Goal: Find contact information: Find contact information

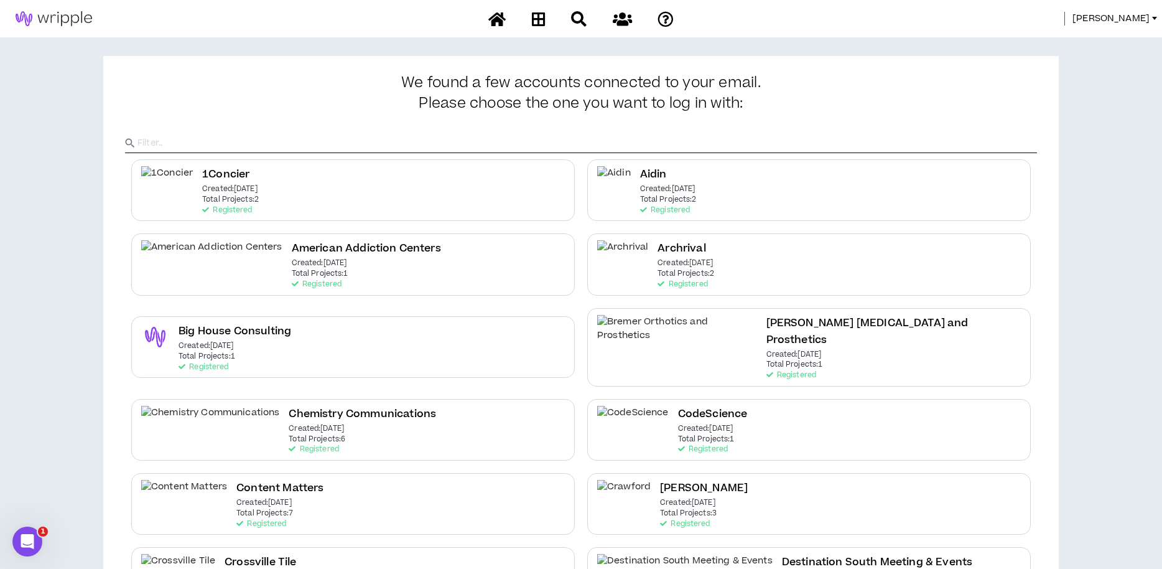
click at [1151, 17] on link "Angie" at bounding box center [1117, 19] width 90 height 14
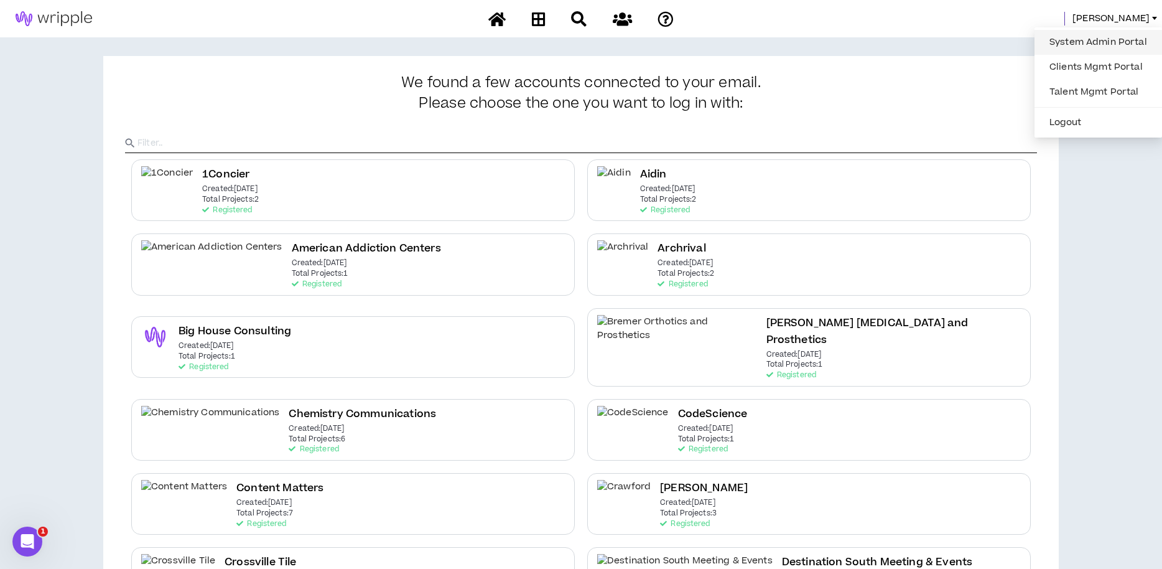
click at [1109, 42] on link "System Admin Portal" at bounding box center [1098, 42] width 113 height 19
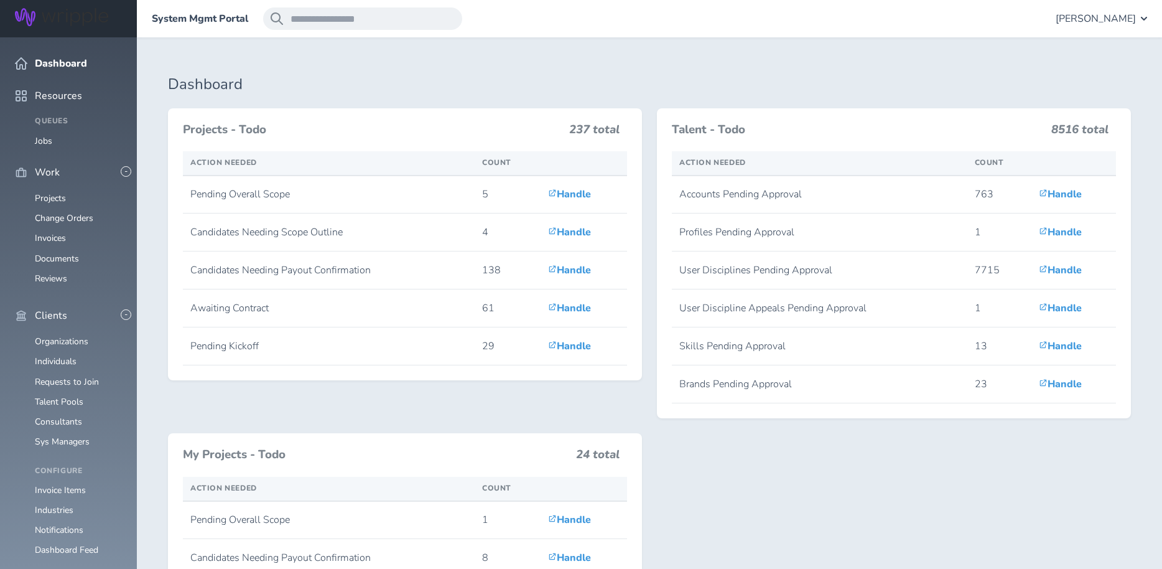
scroll to position [240, 0]
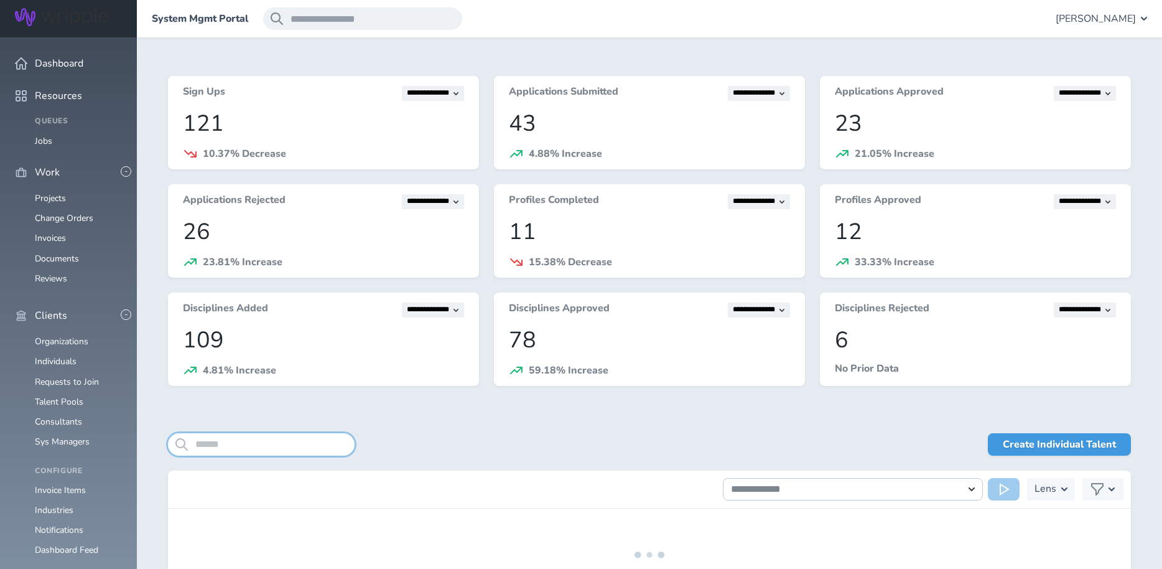
click at [255, 442] on input "search" at bounding box center [261, 444] width 187 height 22
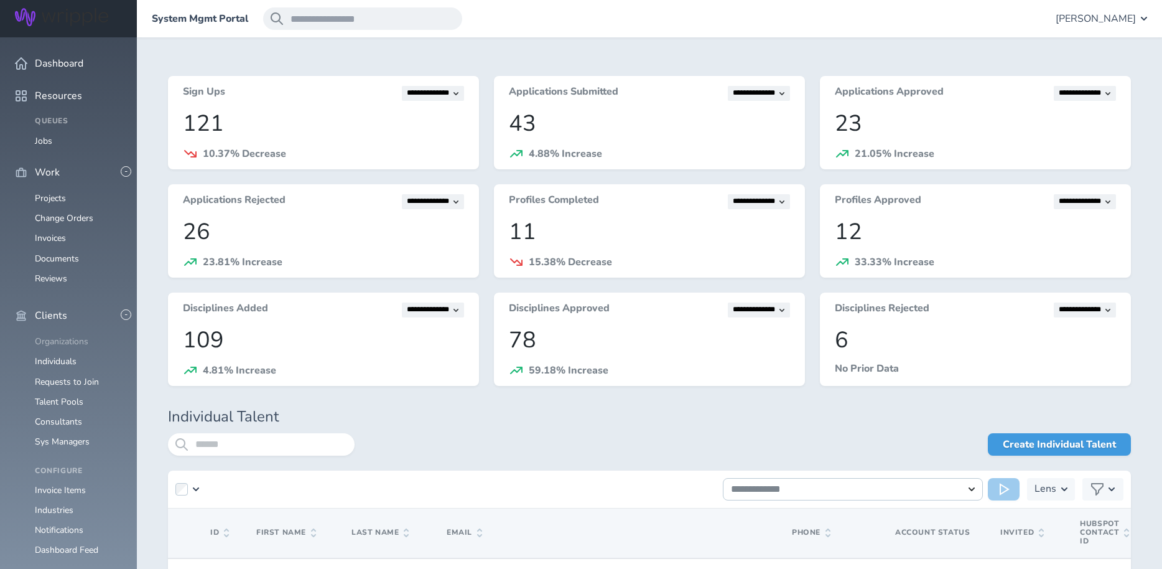
click at [57, 335] on link "Organizations" at bounding box center [61, 341] width 53 height 12
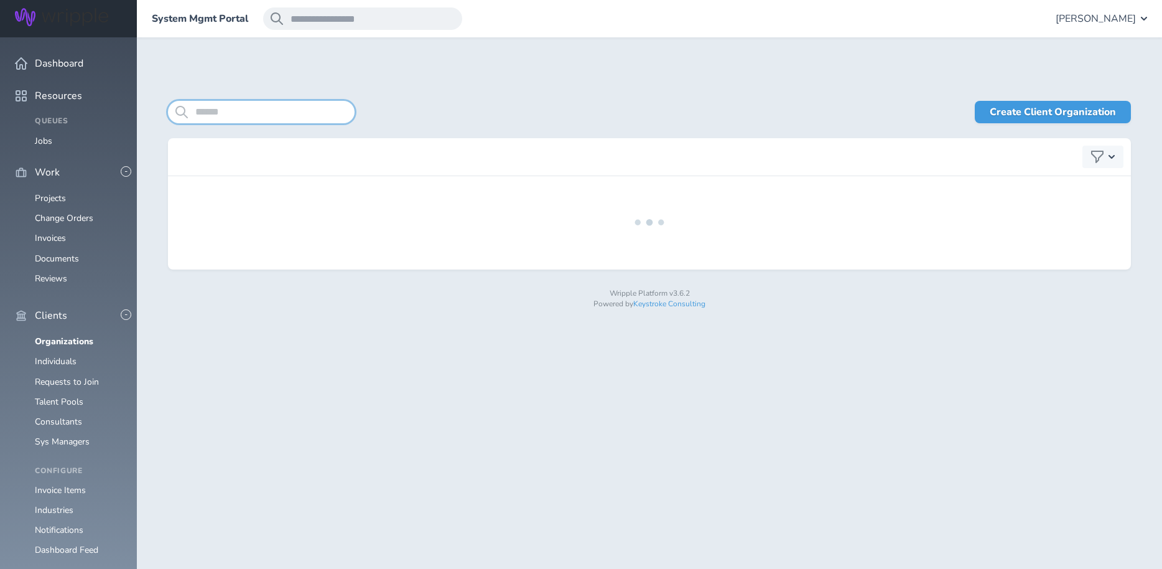
click at [213, 111] on input "search" at bounding box center [261, 112] width 187 height 22
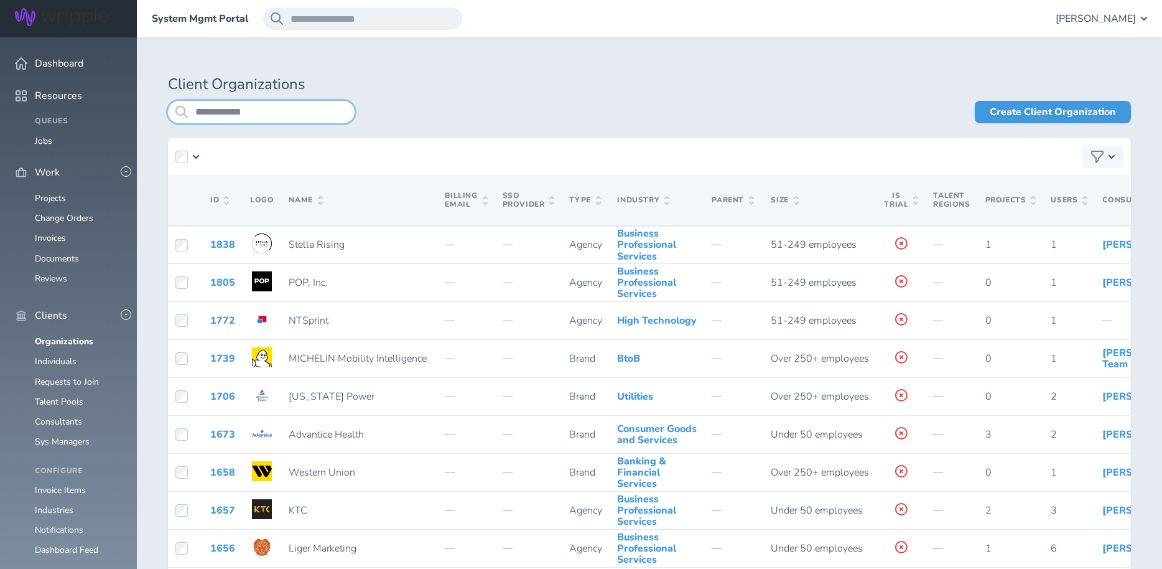
type input "**********"
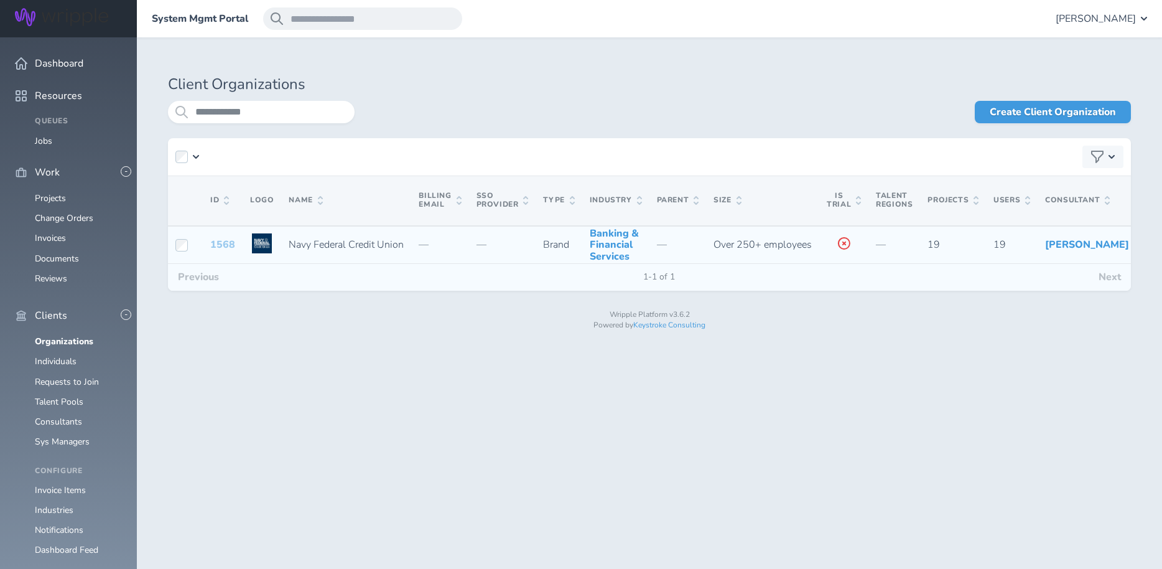
click at [220, 251] on link "1568" at bounding box center [222, 245] width 25 height 14
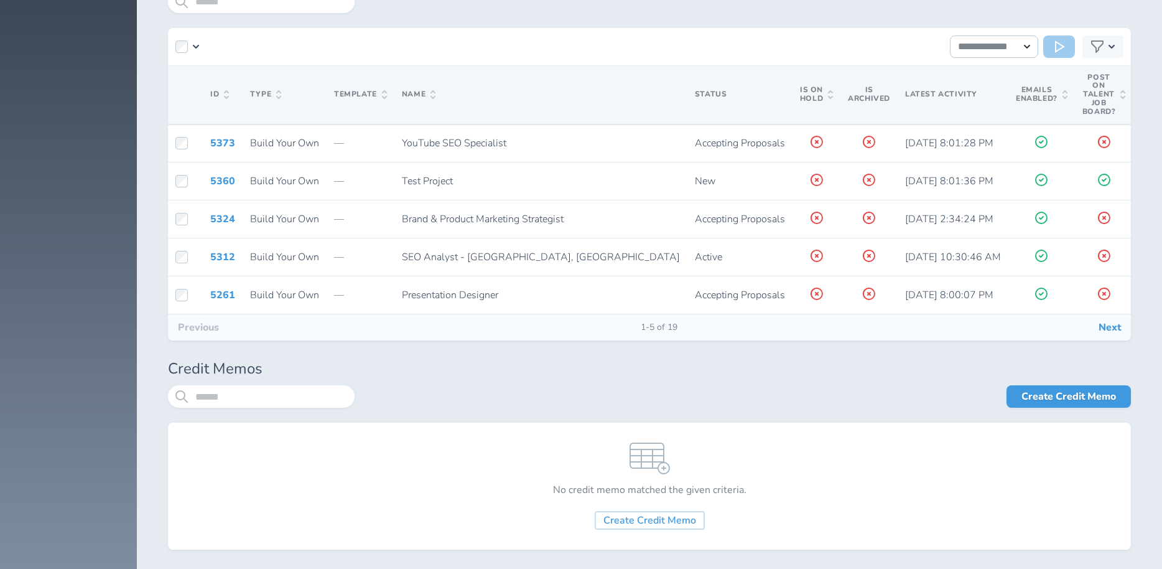
scroll to position [3342, 0]
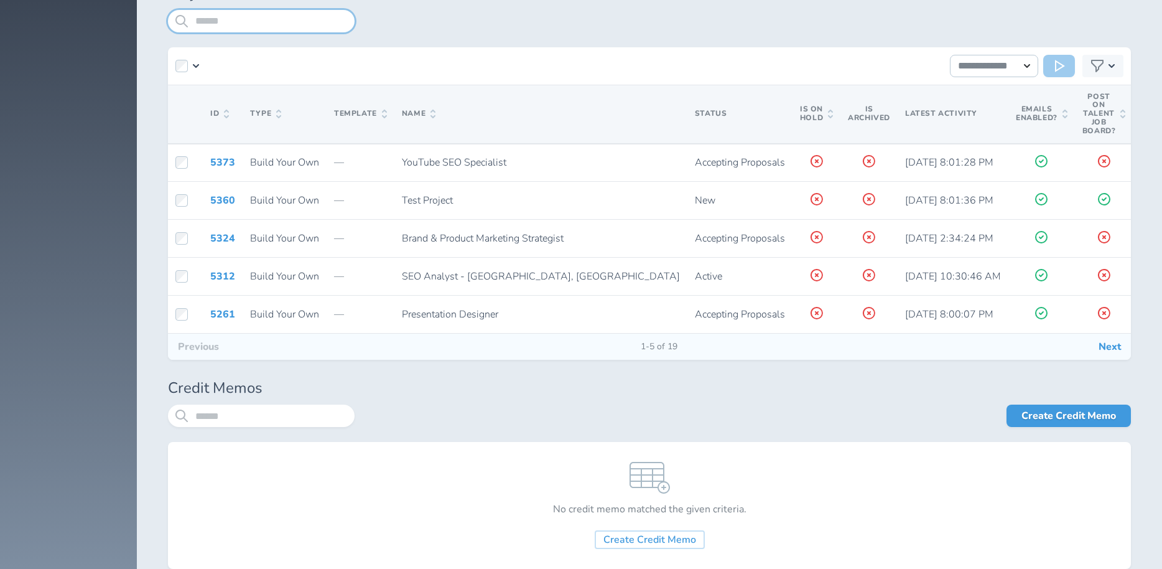
click at [223, 25] on input "search" at bounding box center [261, 21] width 187 height 22
type input "***"
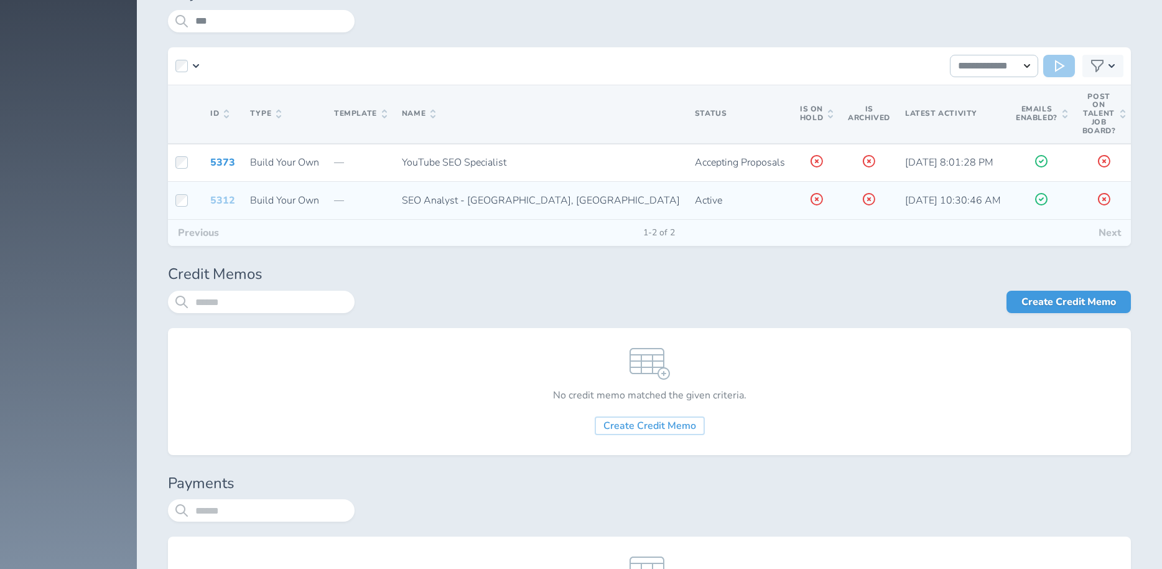
click at [216, 198] on link "5312" at bounding box center [222, 200] width 25 height 14
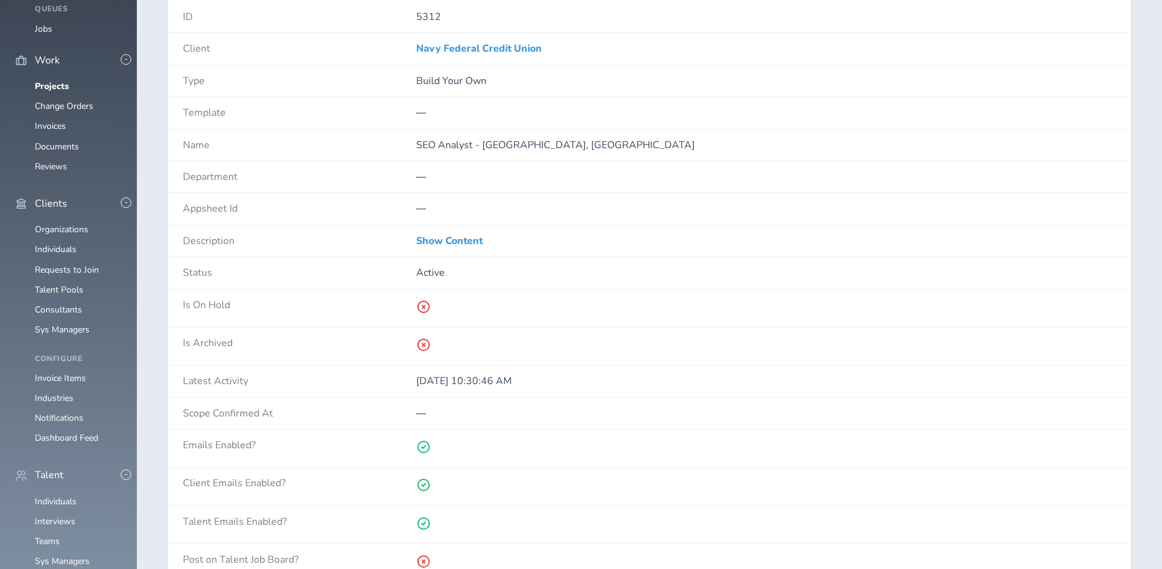
scroll to position [79, 0]
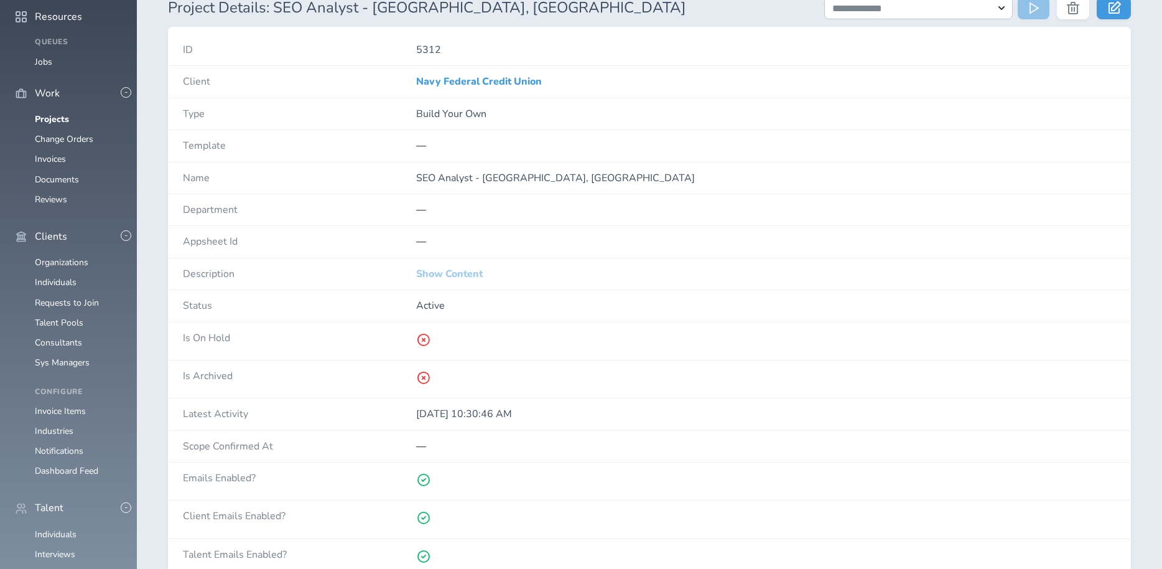
click at [439, 269] on link "Show Content" at bounding box center [449, 273] width 67 height 11
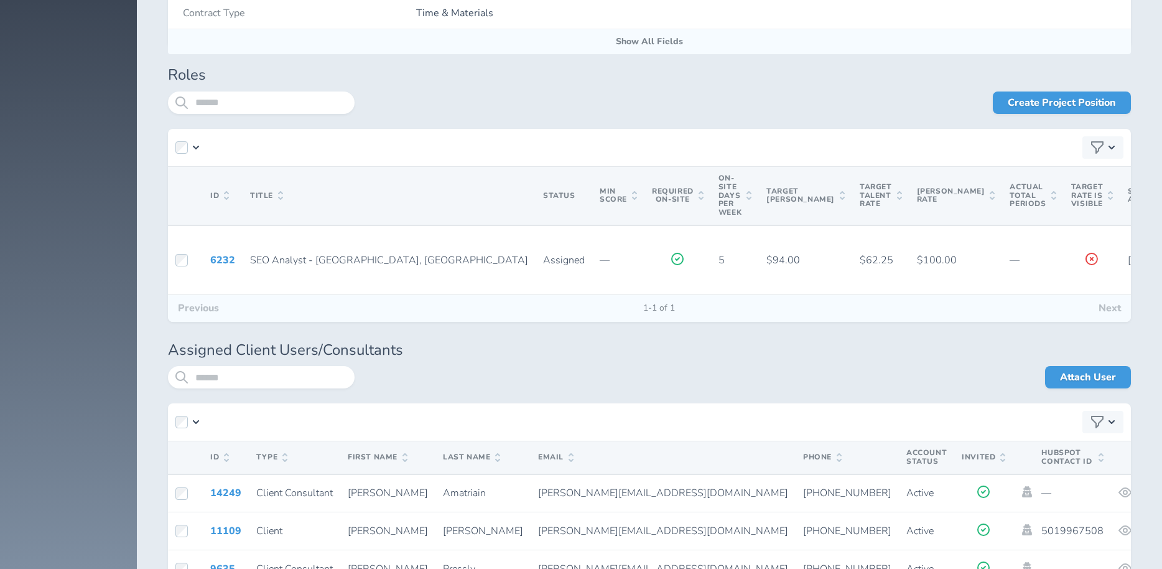
scroll to position [3811, 0]
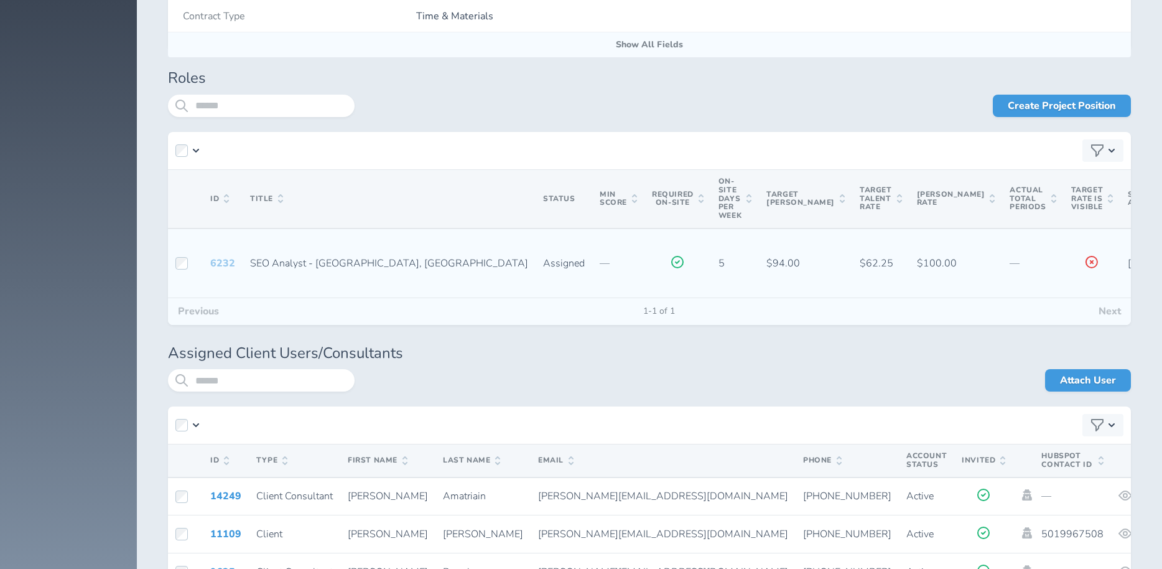
click at [222, 266] on link "6232" at bounding box center [222, 263] width 25 height 14
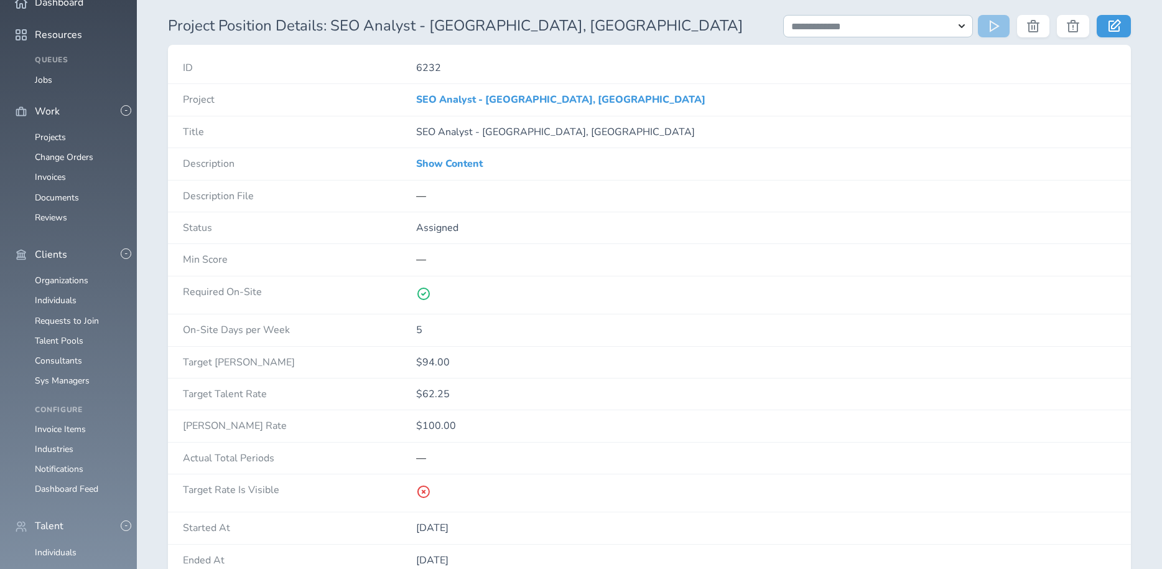
scroll to position [65, 0]
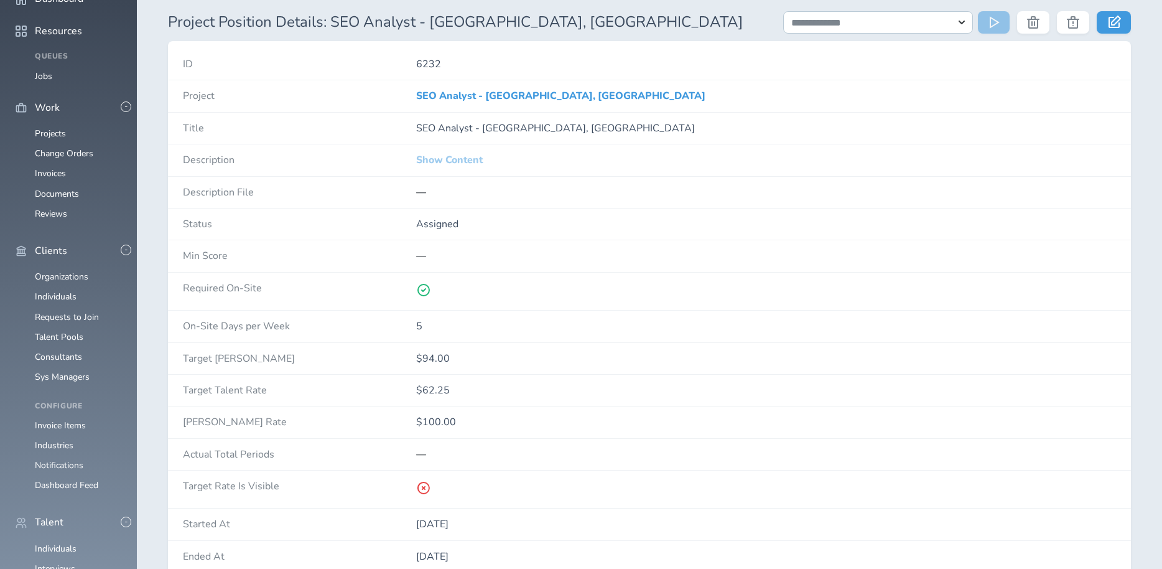
click at [467, 160] on link "Show Content" at bounding box center [449, 159] width 67 height 11
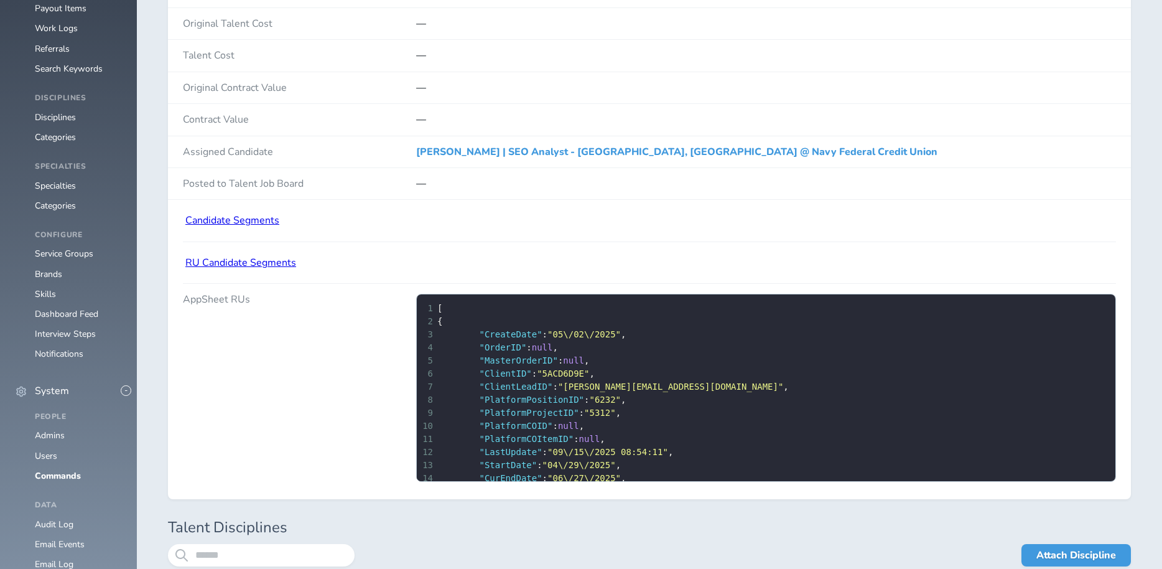
scroll to position [747, 0]
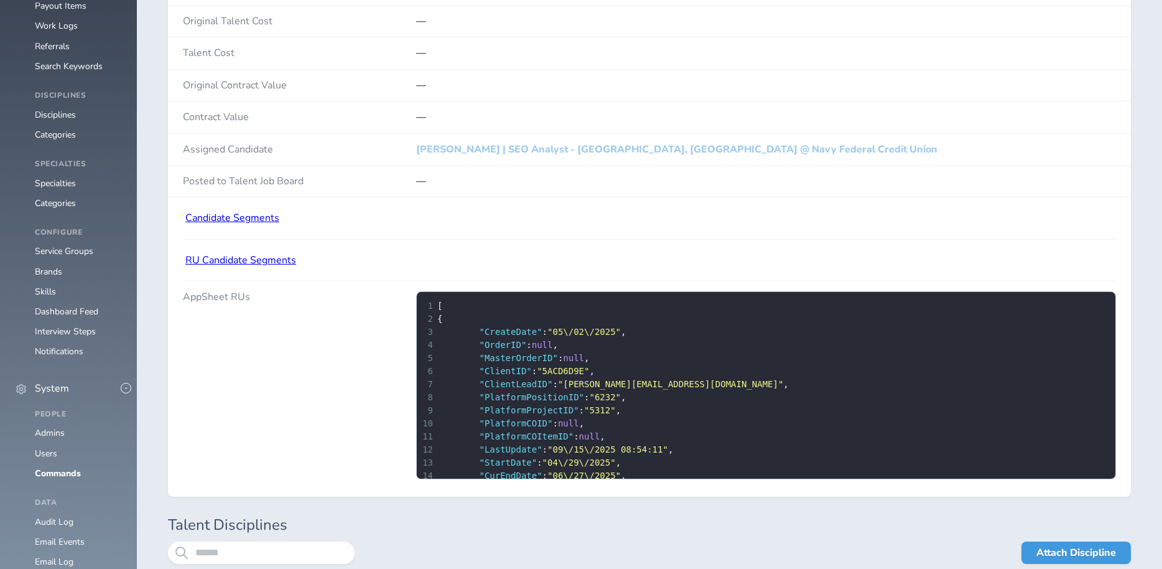
click at [459, 146] on link "Mark Downing | SEO Analyst - Vienna, VA @ Navy Federal Credit Union" at bounding box center [676, 149] width 521 height 14
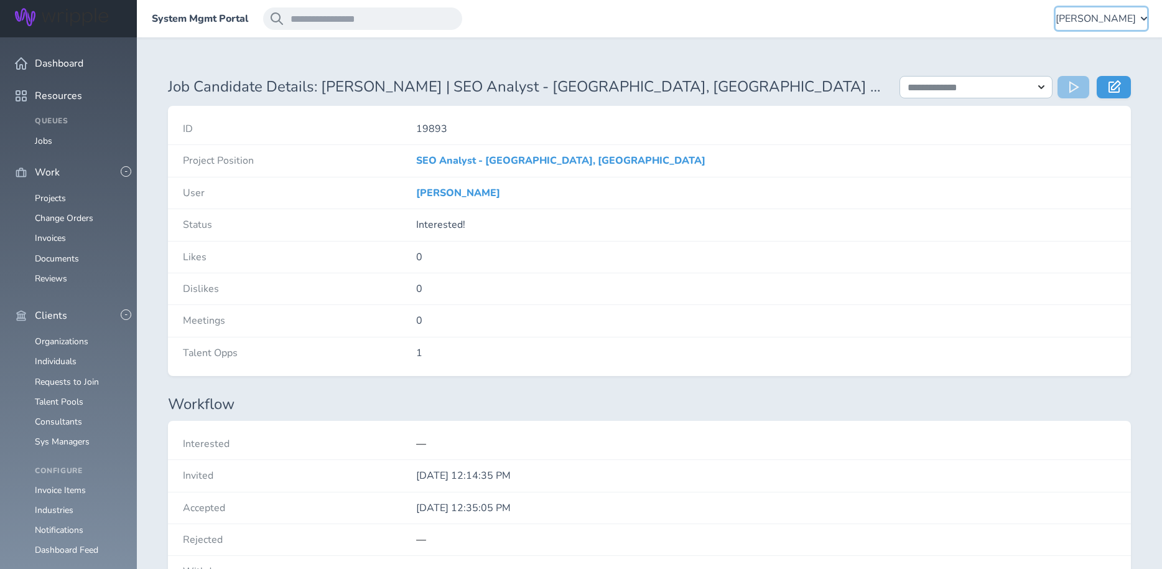
click at [1142, 21] on div "Angie Vaughn" at bounding box center [1101, 18] width 91 height 22
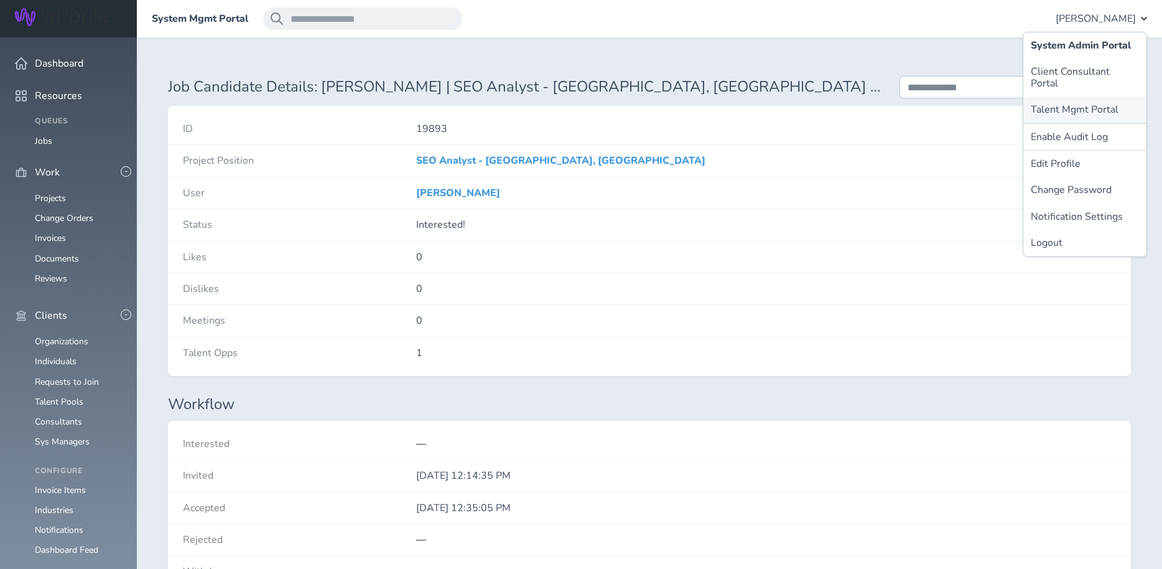
click at [1051, 96] on link "Talent Mgmt Portal" at bounding box center [1084, 109] width 123 height 26
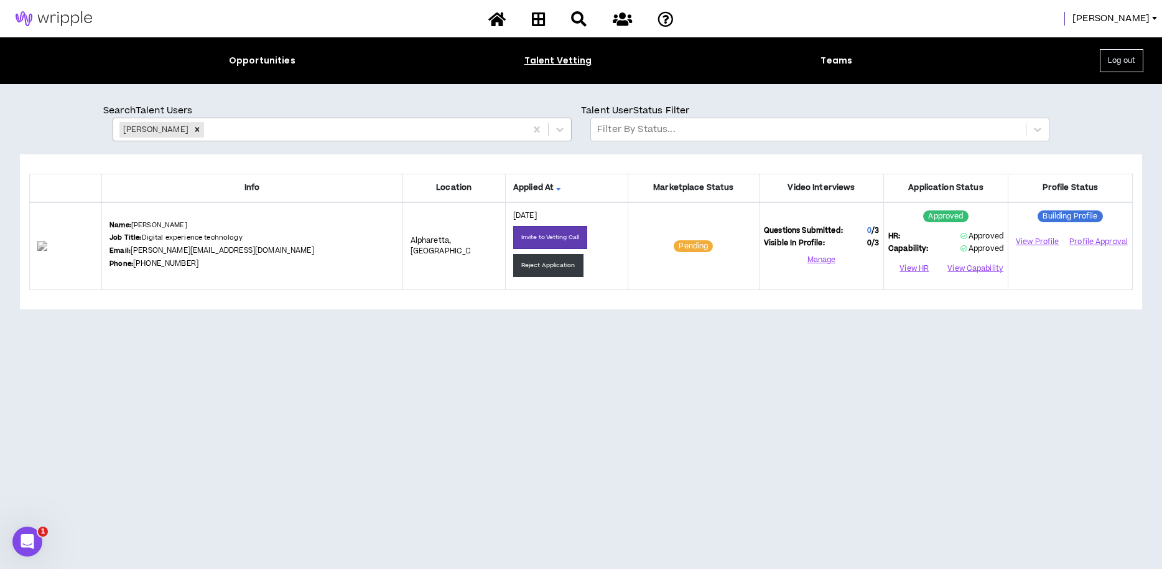
drag, startPoint x: 190, startPoint y: 131, endPoint x: 213, endPoint y: 130, distance: 22.4
click at [193, 131] on icon "Remove Michael Creati" at bounding box center [197, 129] width 9 height 9
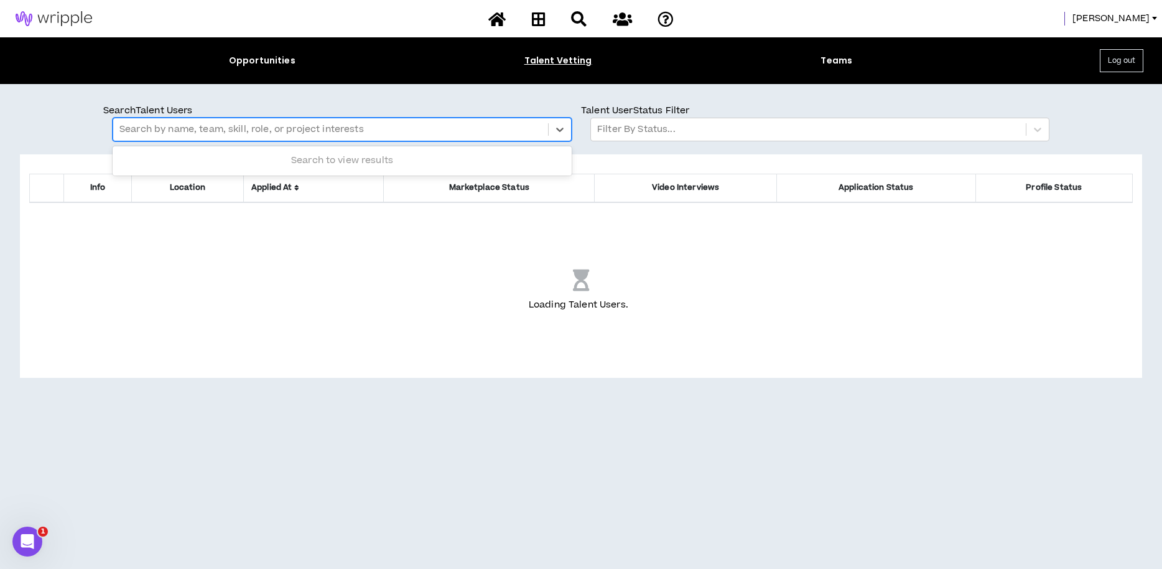
click at [213, 129] on div at bounding box center [330, 129] width 422 height 16
type input "**********"
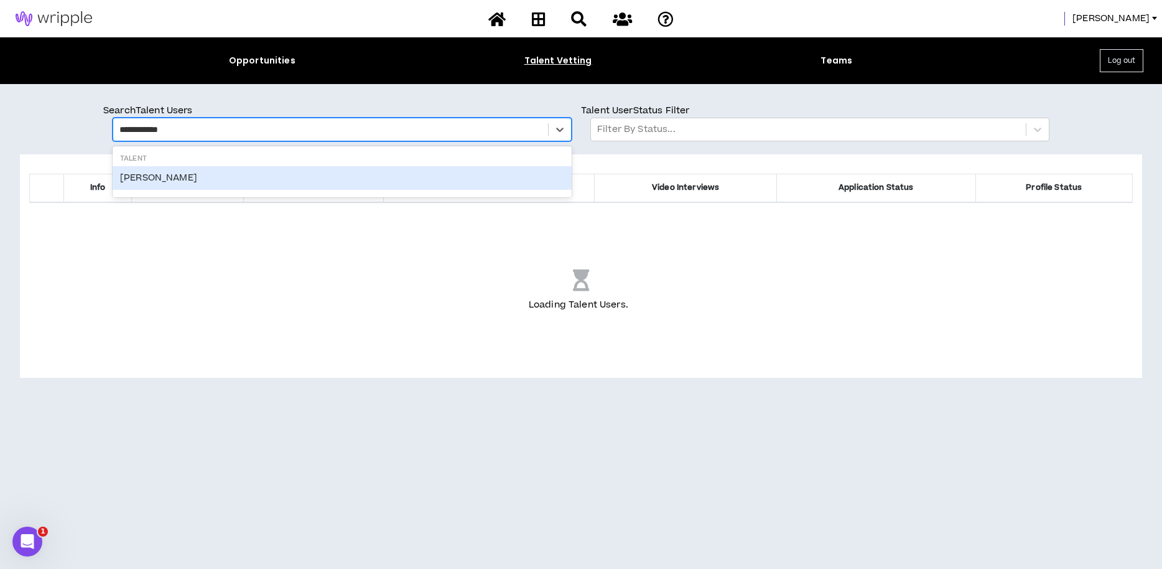
click at [196, 179] on div "Mark Downing" at bounding box center [342, 178] width 459 height 24
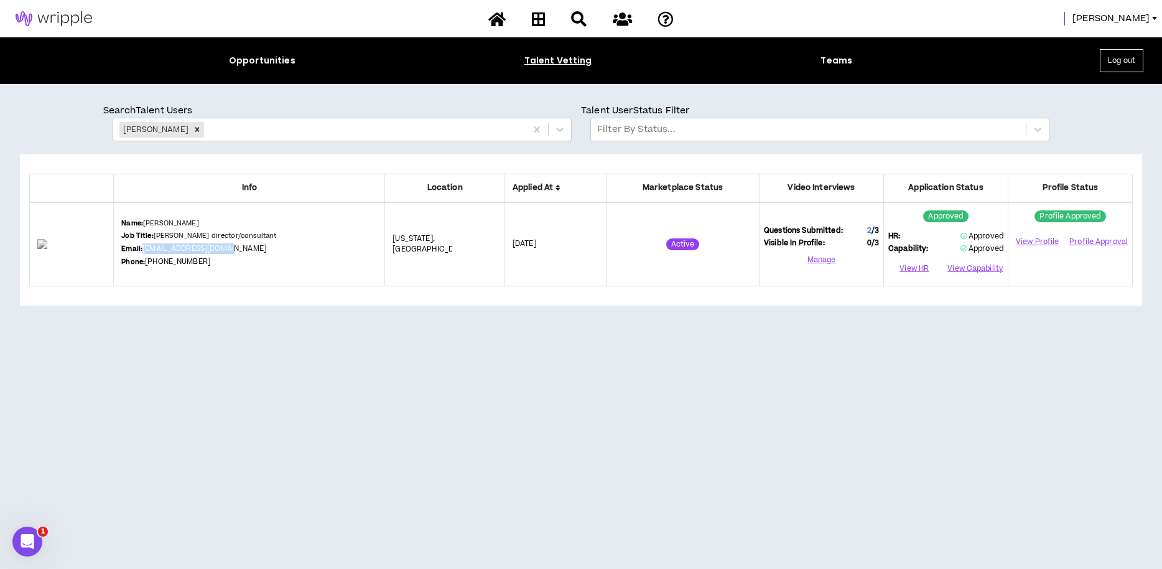
drag, startPoint x: 272, startPoint y: 251, endPoint x: 171, endPoint y: 253, distance: 101.4
click at [171, 253] on div "Name: Mark Downing Job Title: Seo director/consultant Email: mark@jmarkdowning.…" at bounding box center [249, 244] width 256 height 52
copy link "mark@jmarkdowning.com"
click at [1031, 242] on link "View Profile" at bounding box center [1037, 242] width 49 height 22
click at [1144, 16] on span "Angie" at bounding box center [1110, 19] width 77 height 14
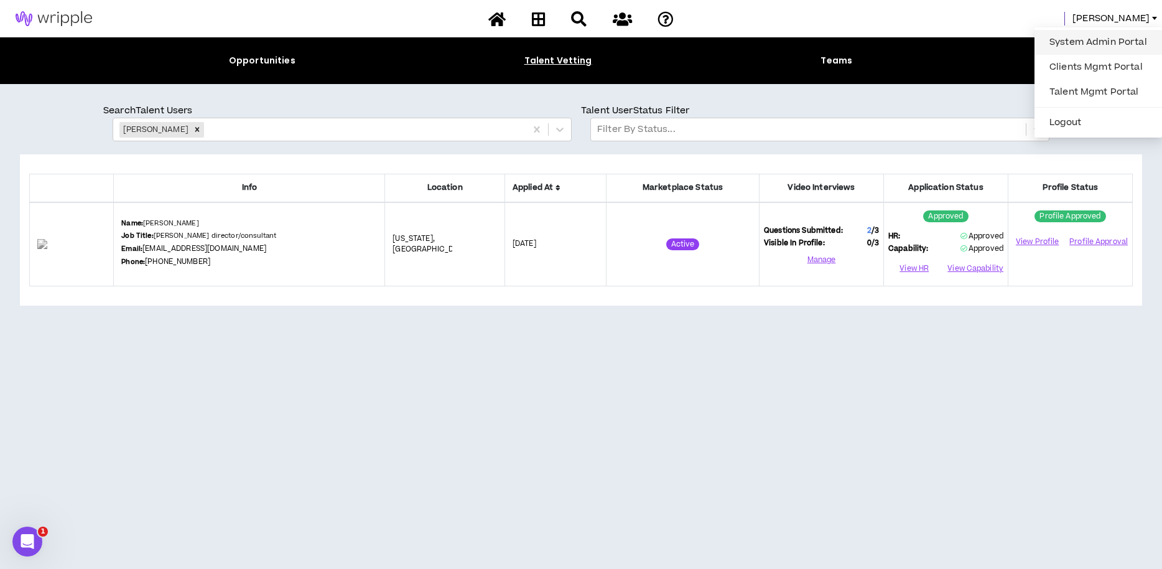
click at [1097, 45] on link "System Admin Portal" at bounding box center [1098, 42] width 113 height 19
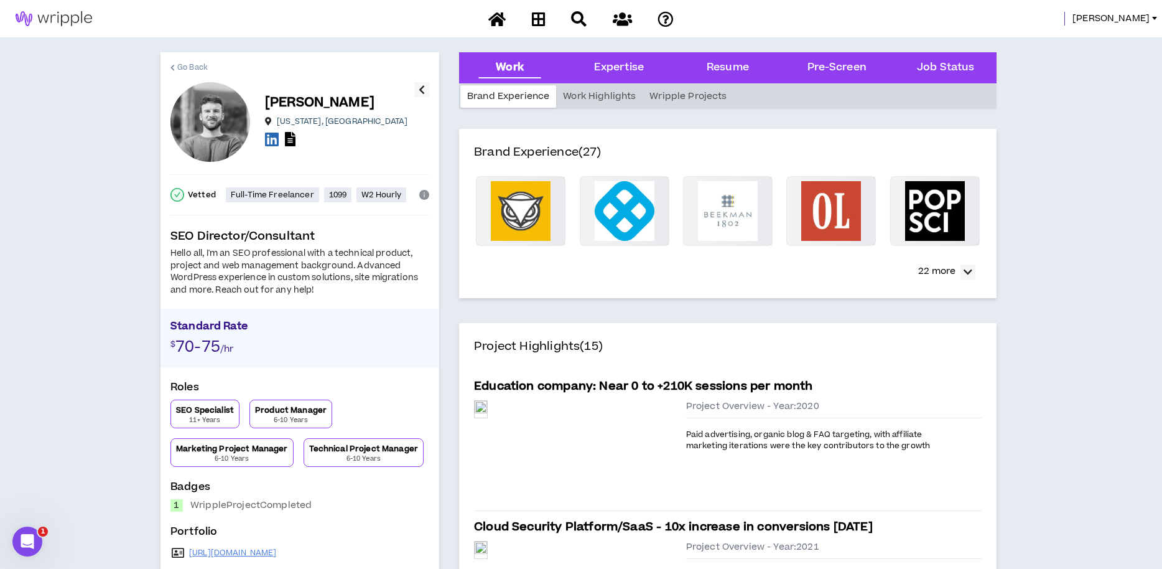
click at [197, 68] on span "Go Back" at bounding box center [192, 68] width 30 height 12
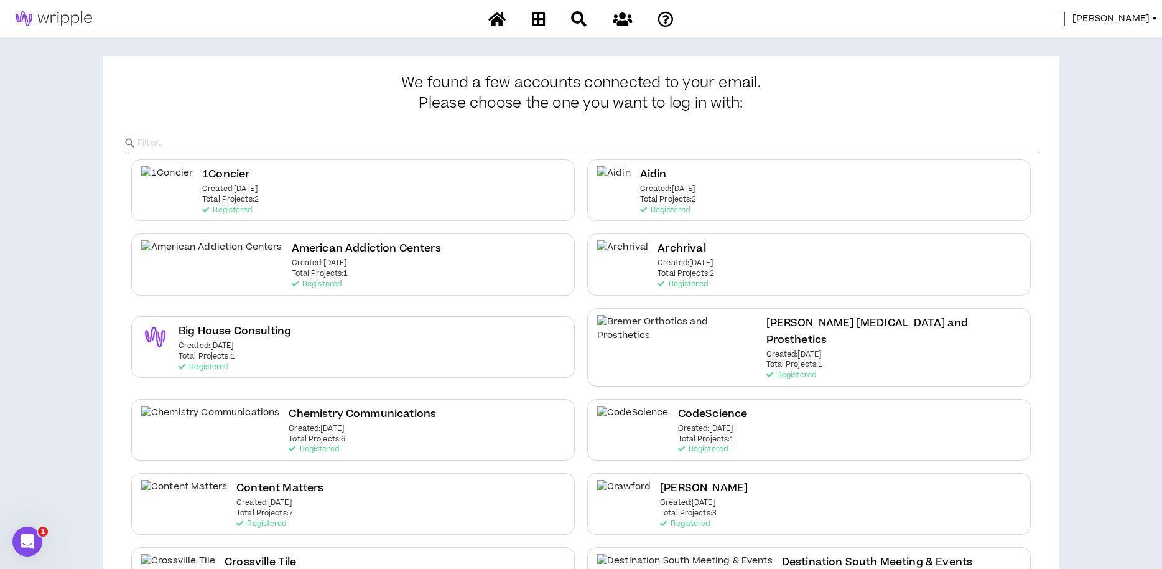
click at [1130, 19] on span "Angie" at bounding box center [1110, 19] width 77 height 14
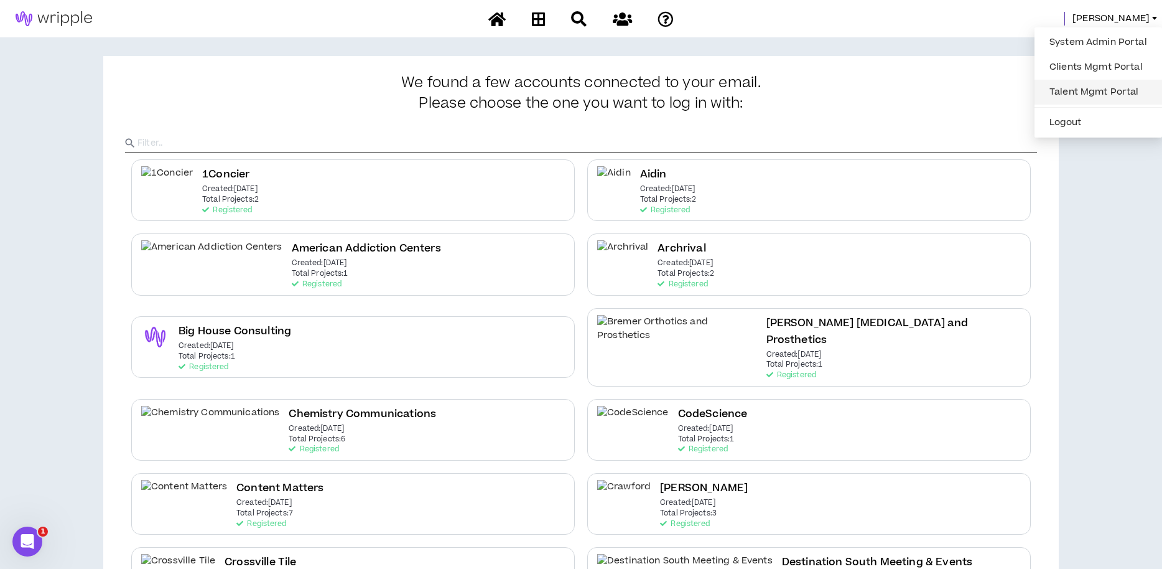
click at [1057, 83] on link "Talent Mgmt Portal" at bounding box center [1098, 92] width 113 height 19
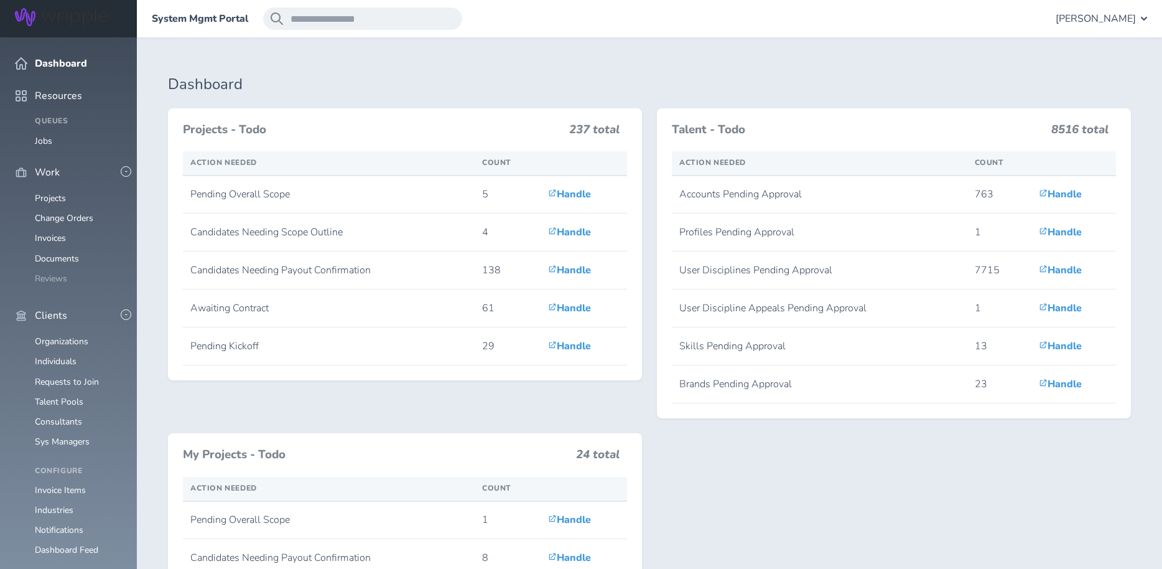
scroll to position [220, 0]
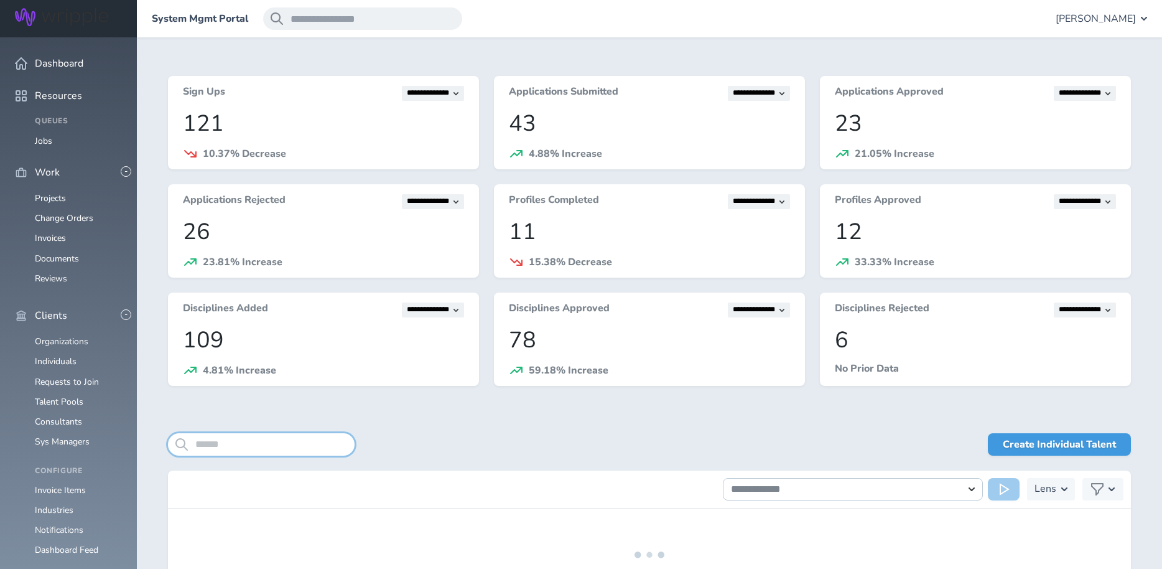
click at [226, 452] on input "search" at bounding box center [261, 444] width 187 height 22
type input "*"
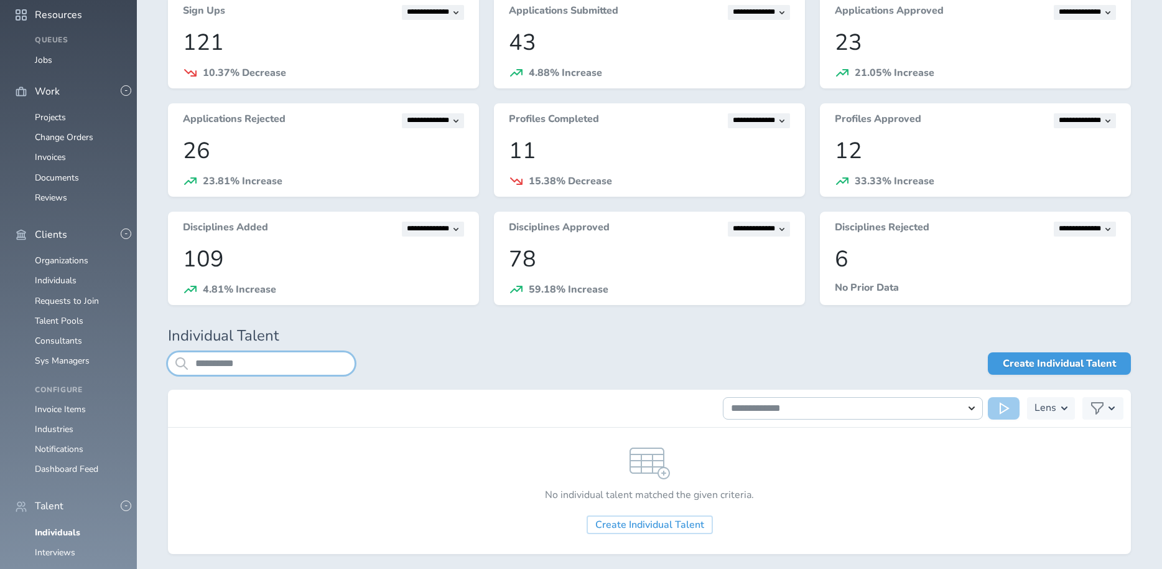
scroll to position [70, 0]
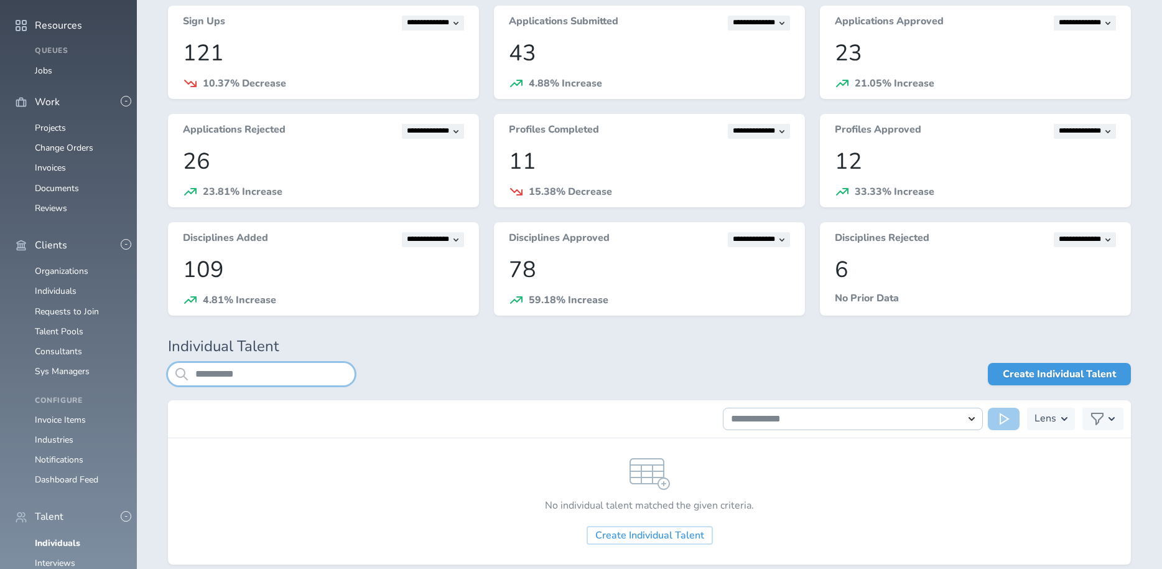
drag, startPoint x: 211, startPoint y: 373, endPoint x: 159, endPoint y: 372, distance: 51.6
click at [159, 372] on div "**********" at bounding box center [649, 301] width 1025 height 668
type input "******"
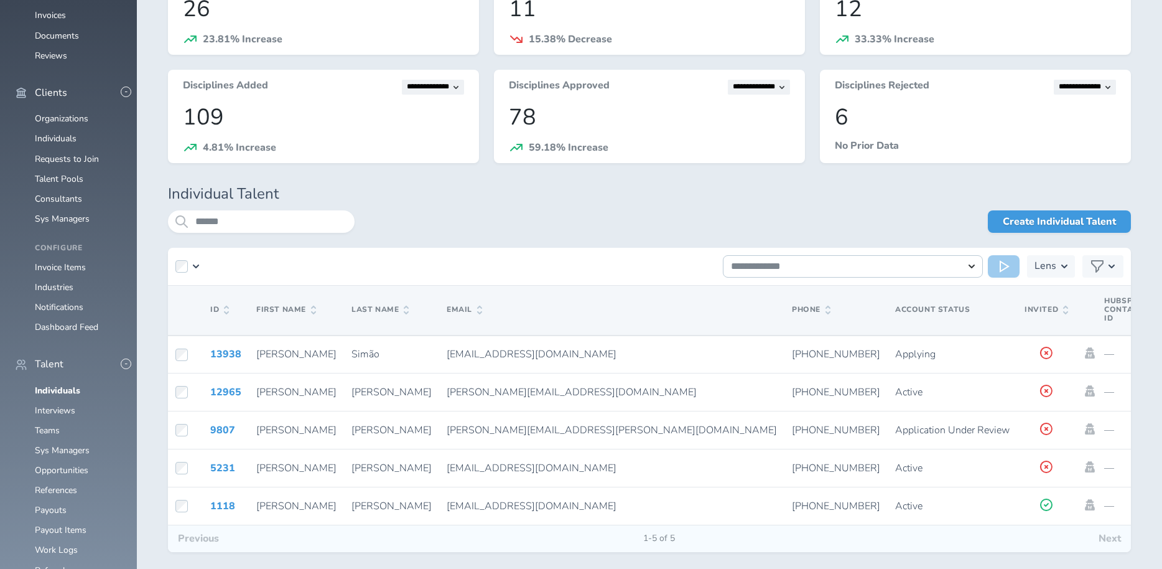
scroll to position [268, 0]
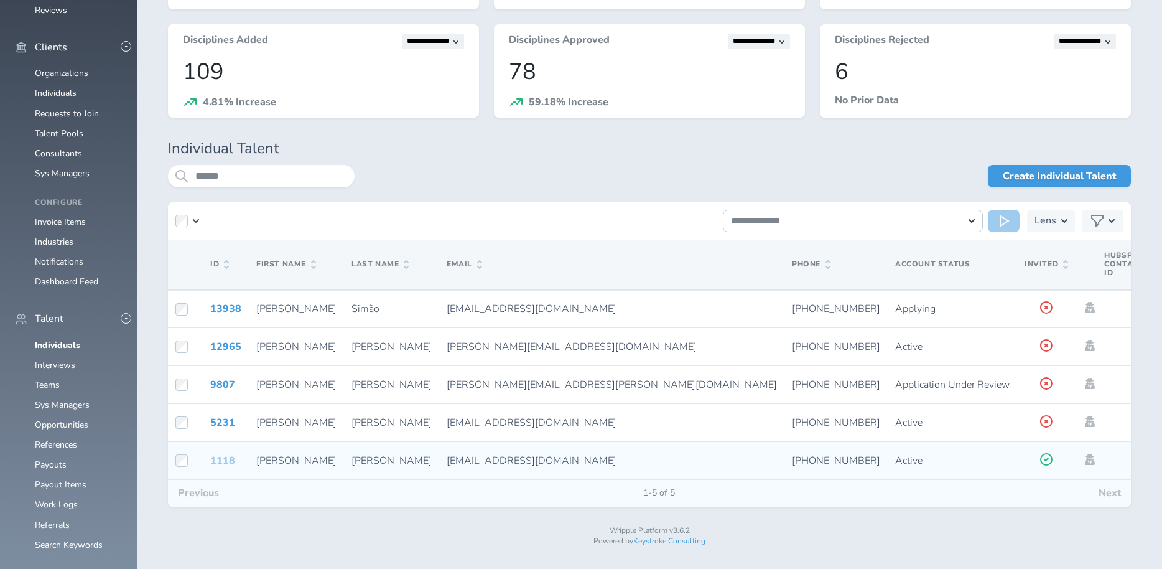
click at [225, 460] on link "1118" at bounding box center [222, 461] width 25 height 14
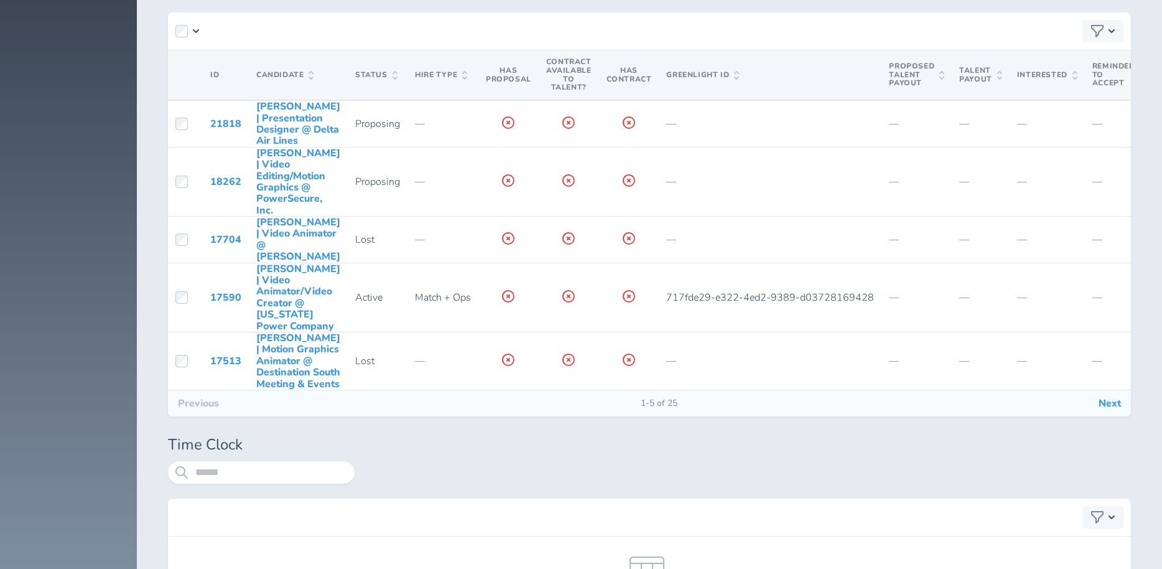
scroll to position [5275, 0]
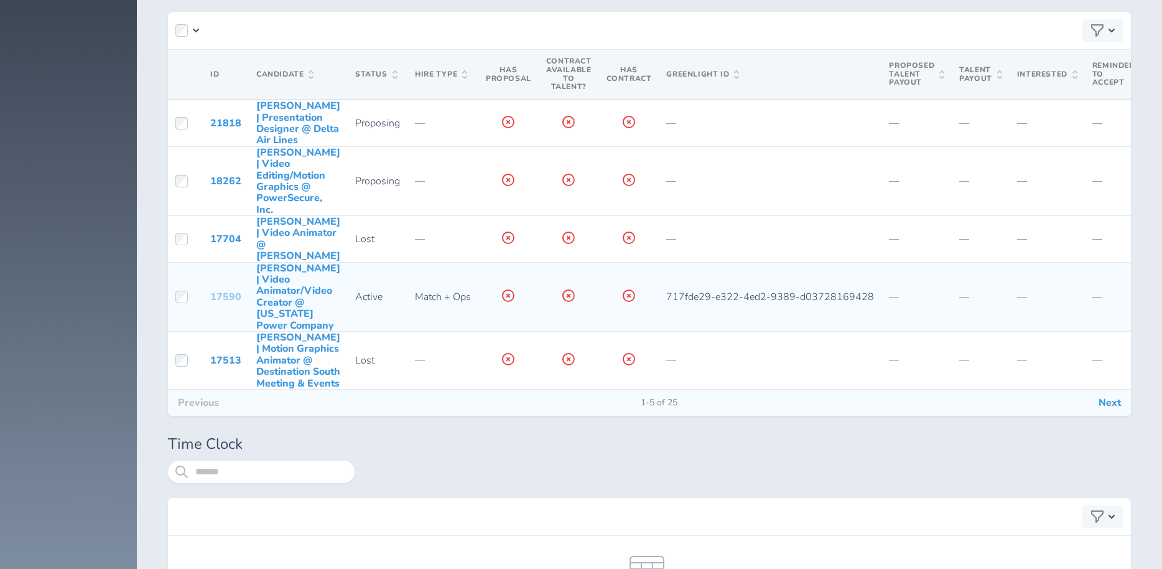
click at [222, 297] on link "17590" at bounding box center [225, 297] width 31 height 14
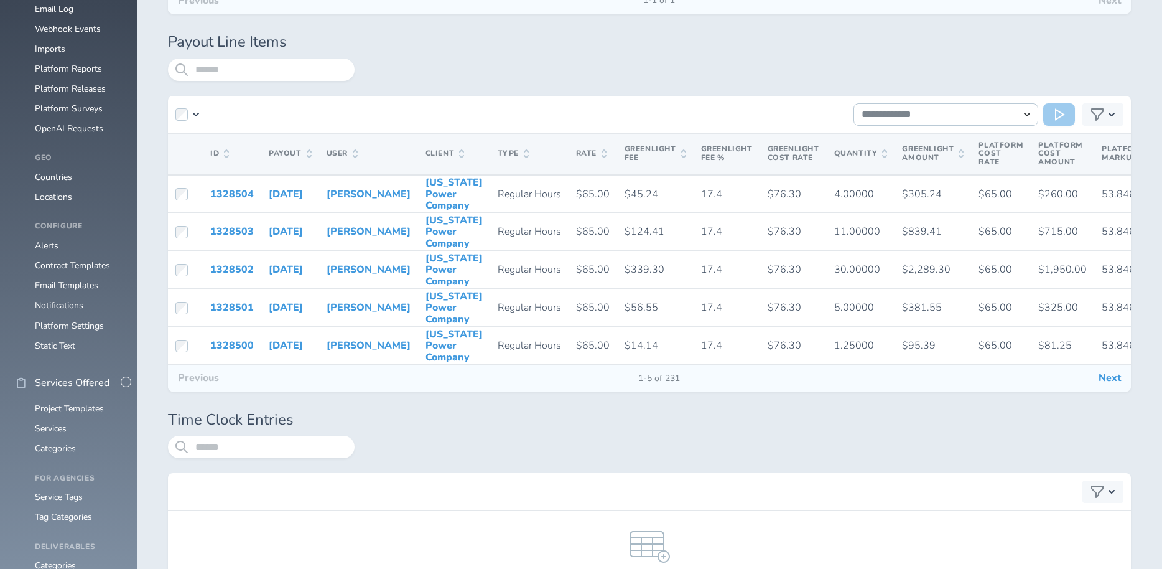
scroll to position [1323, 0]
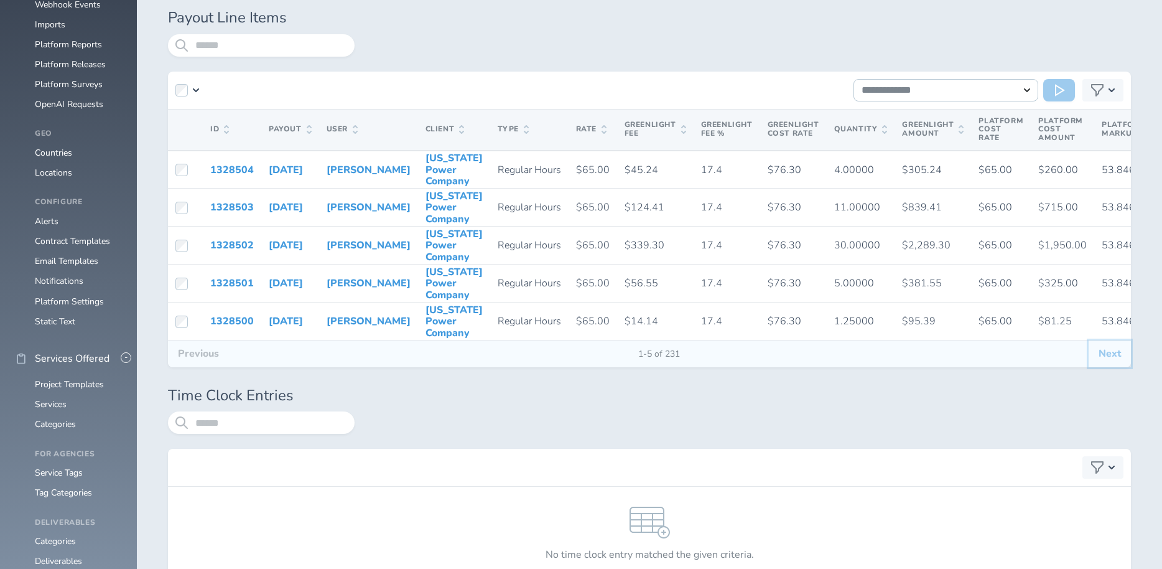
click at [1110, 354] on button "Next" at bounding box center [1110, 353] width 42 height 26
click at [299, 131] on span "Payout" at bounding box center [290, 129] width 43 height 9
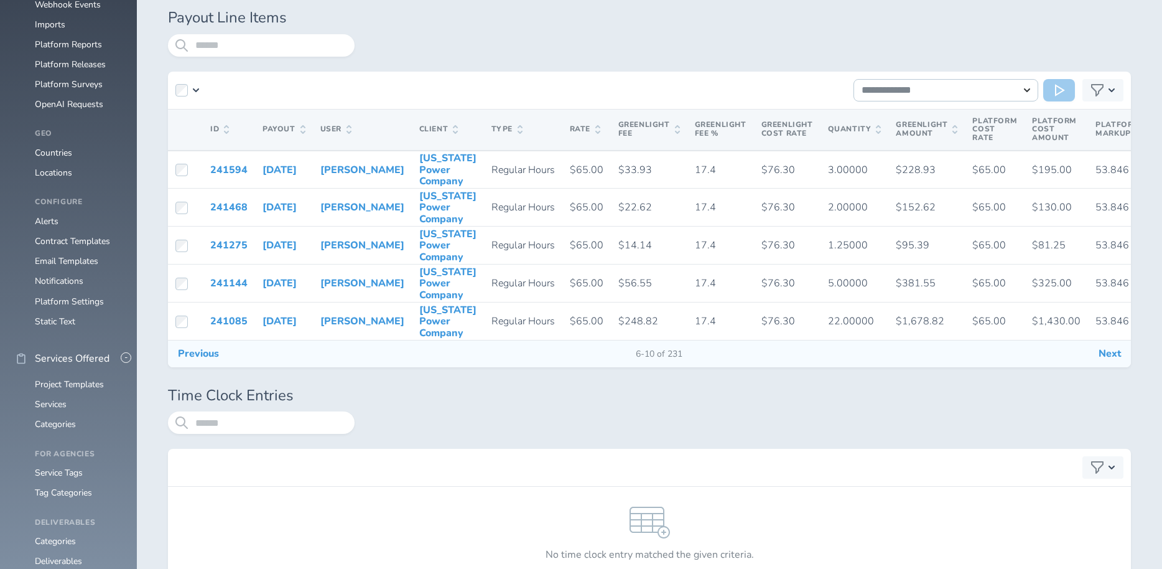
click at [298, 134] on th "Payout" at bounding box center [284, 129] width 58 height 41
click at [300, 129] on icon at bounding box center [302, 129] width 5 height 9
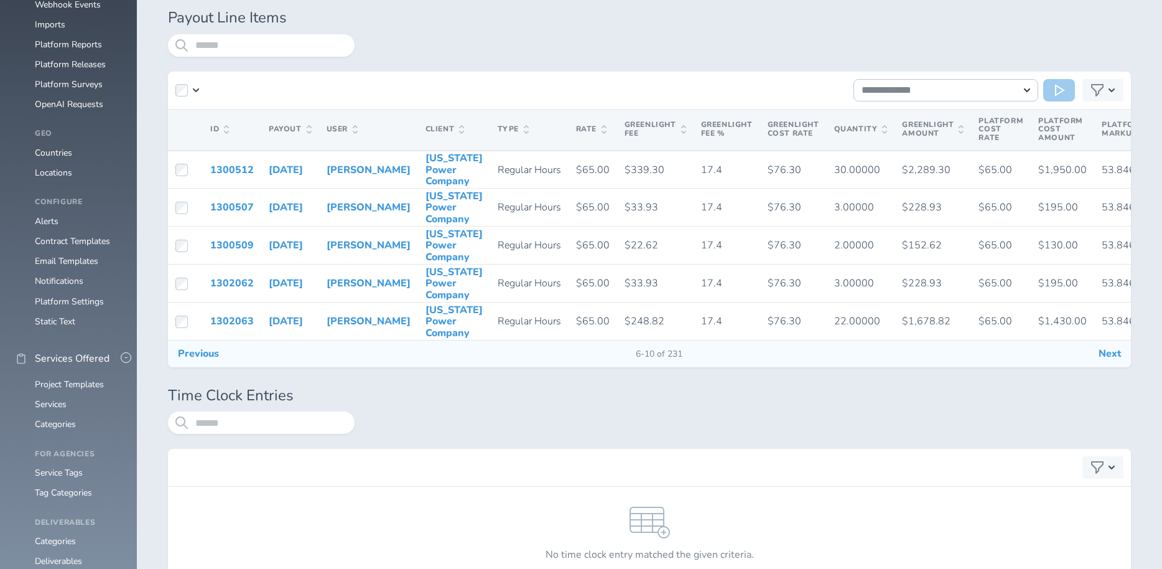
click at [379, 32] on div "**********" at bounding box center [649, 188] width 963 height 358
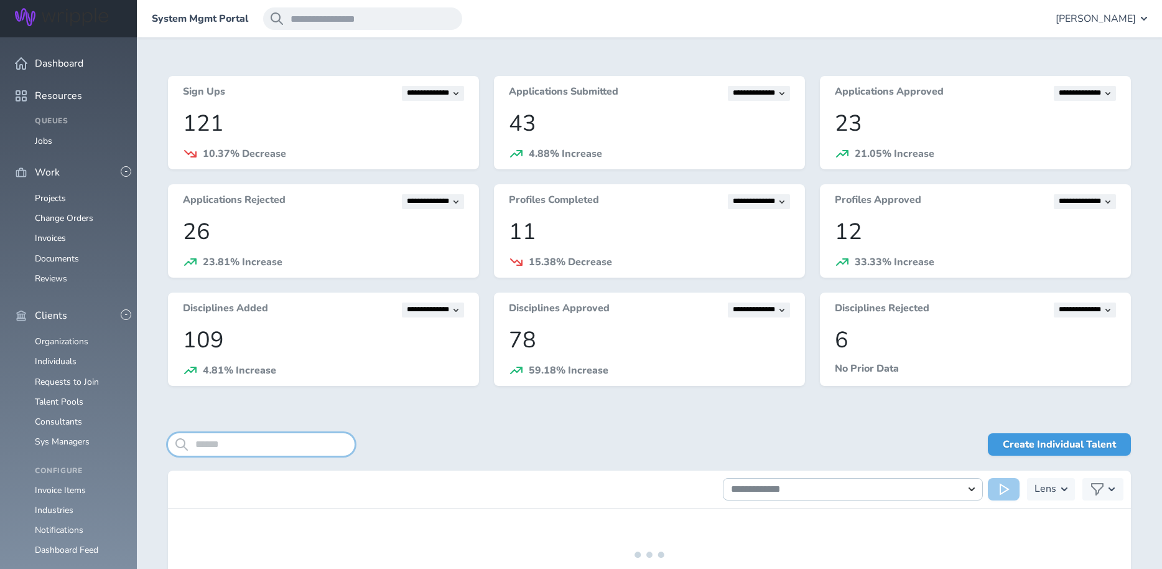
click at [220, 449] on input "search" at bounding box center [261, 444] width 187 height 22
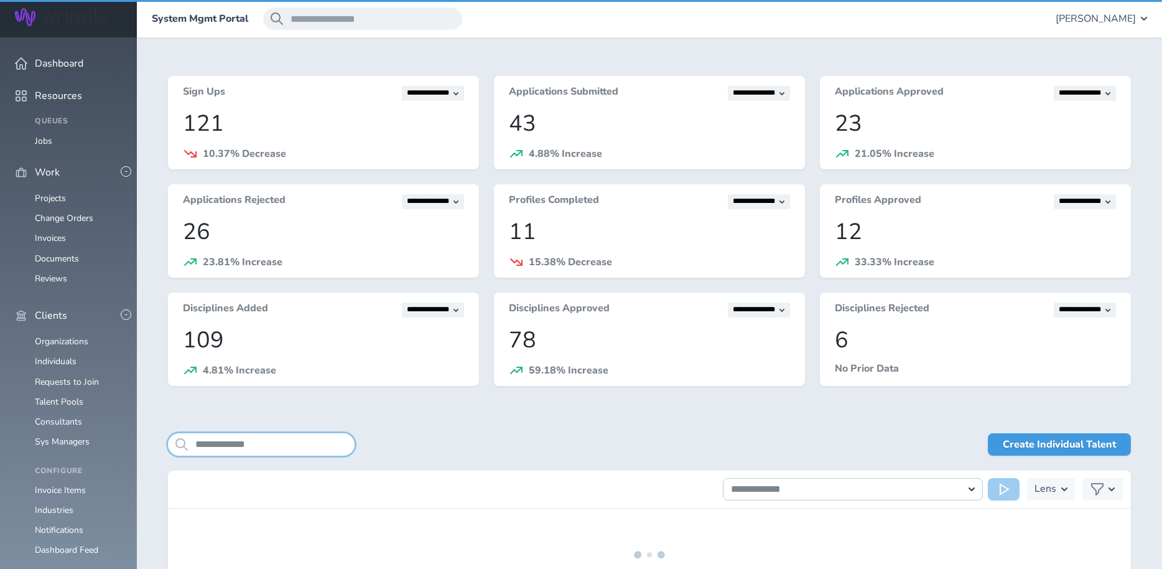
type input "**********"
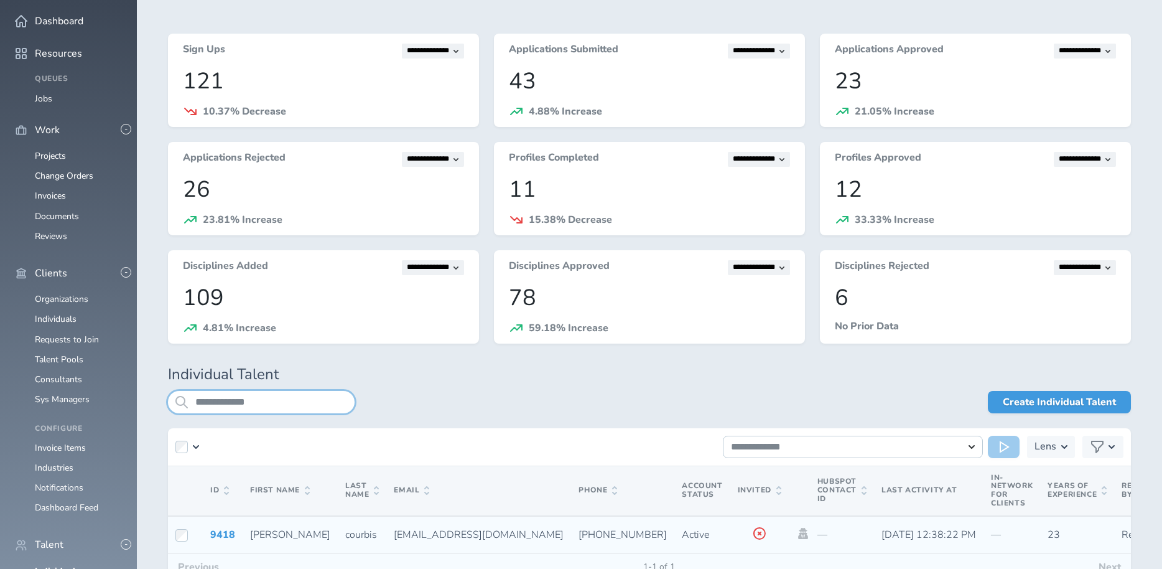
scroll to position [116, 0]
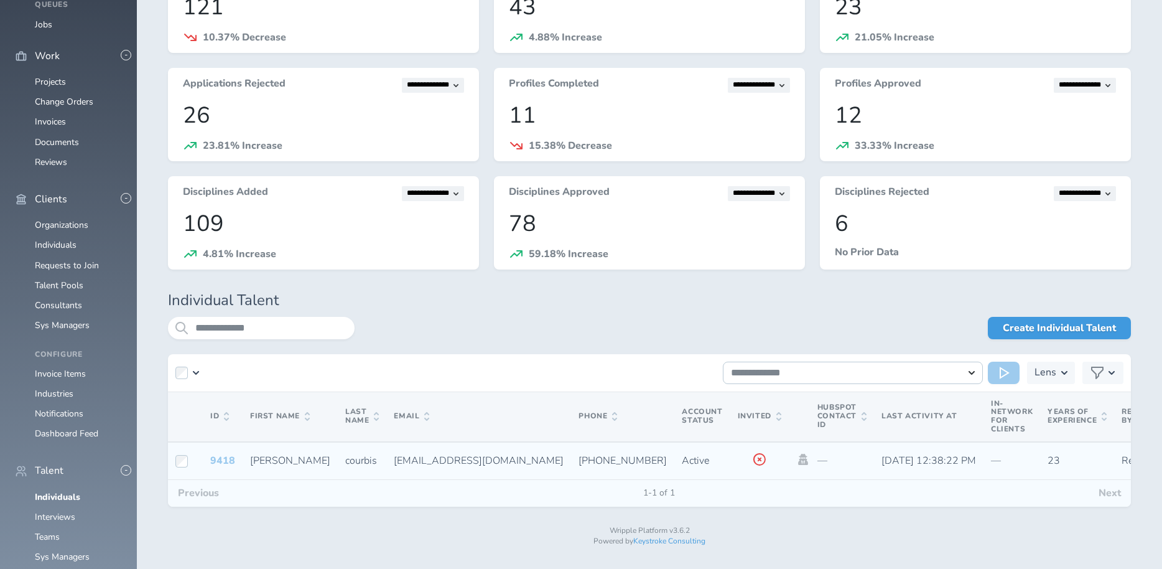
click at [215, 462] on link "9418" at bounding box center [222, 461] width 25 height 14
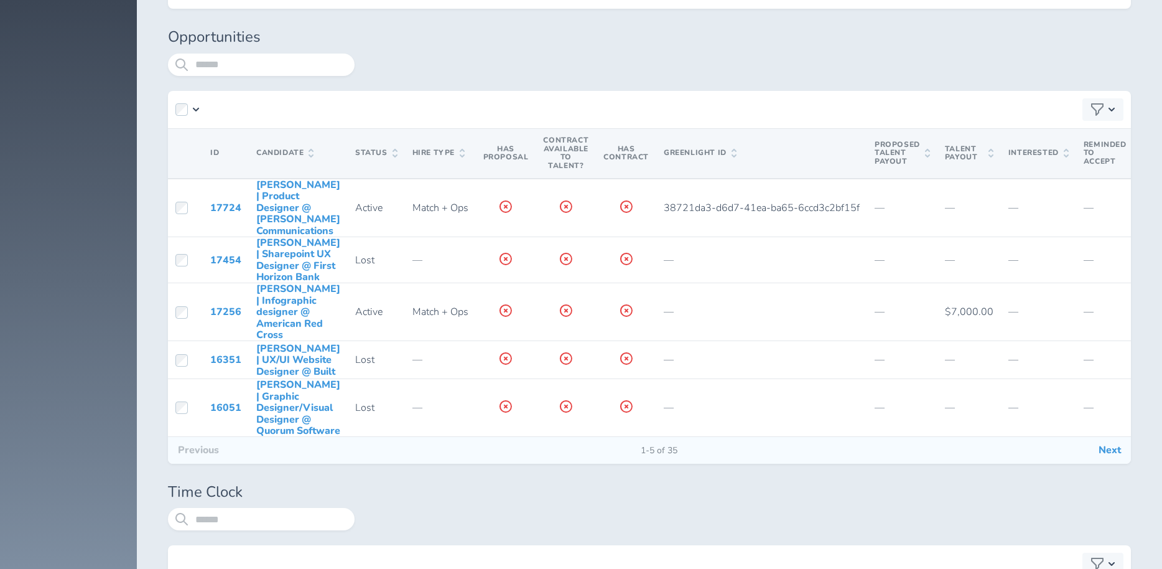
scroll to position [85, 0]
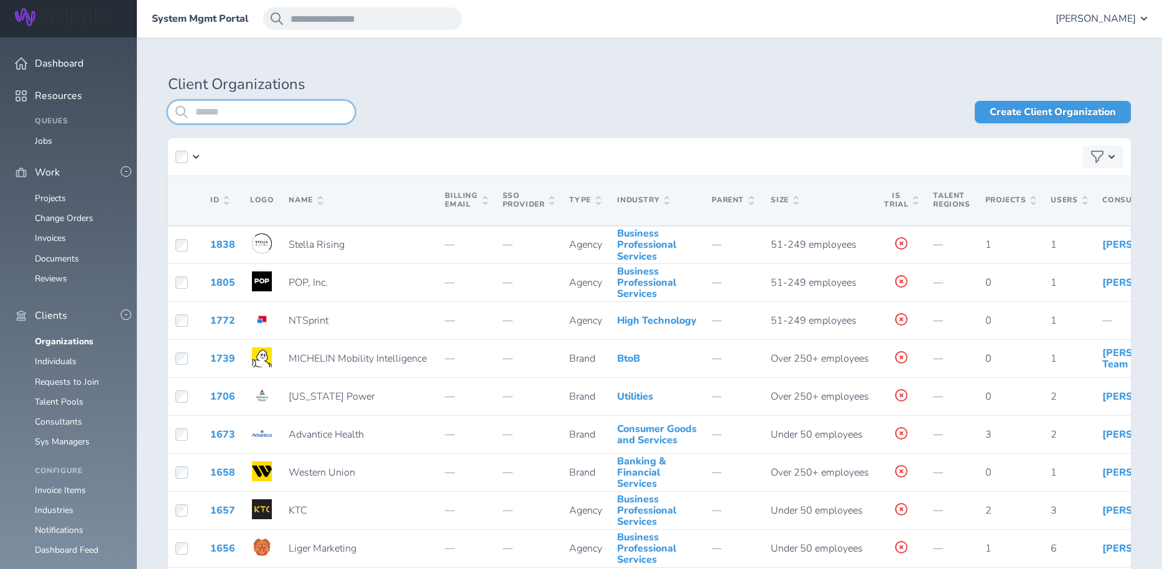
click at [279, 115] on input "search" at bounding box center [261, 112] width 187 height 22
type input "*********"
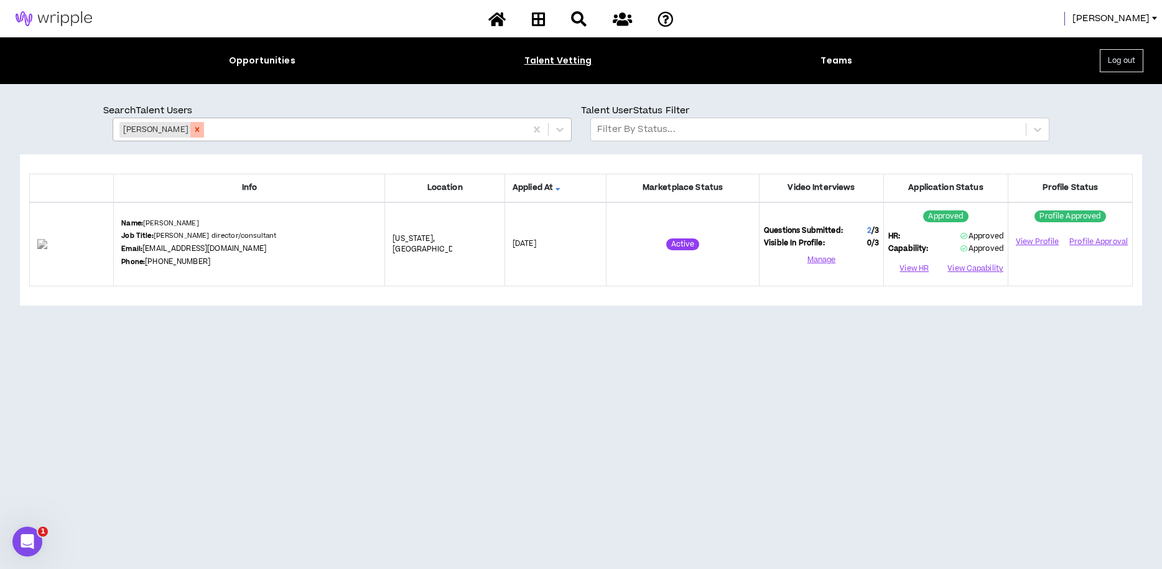
click at [192, 134] on div "Remove Mark Downing" at bounding box center [197, 130] width 14 height 16
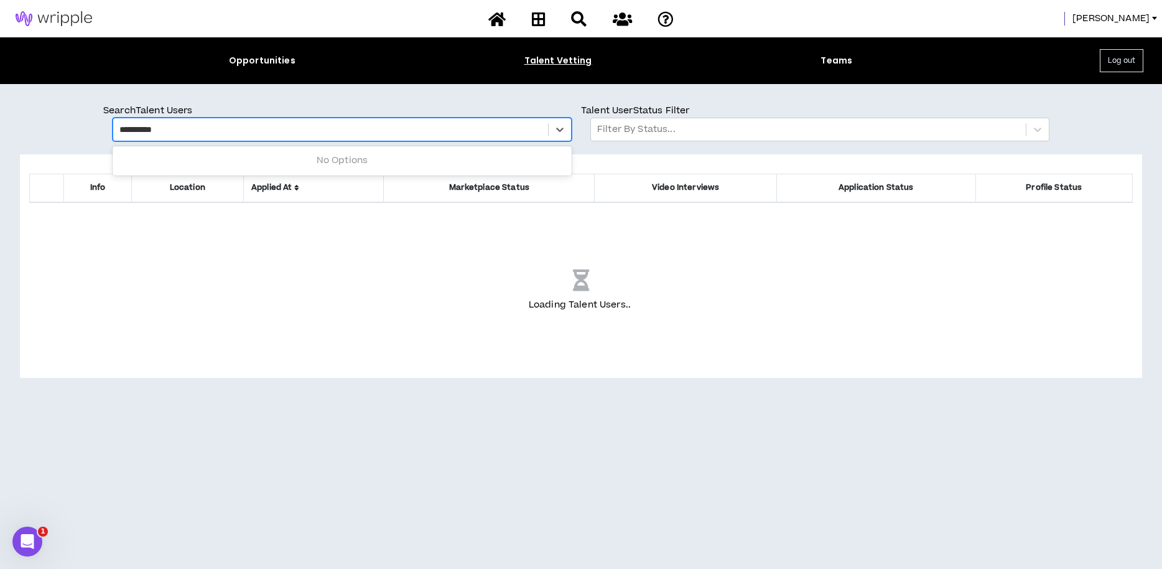
type input "**********"
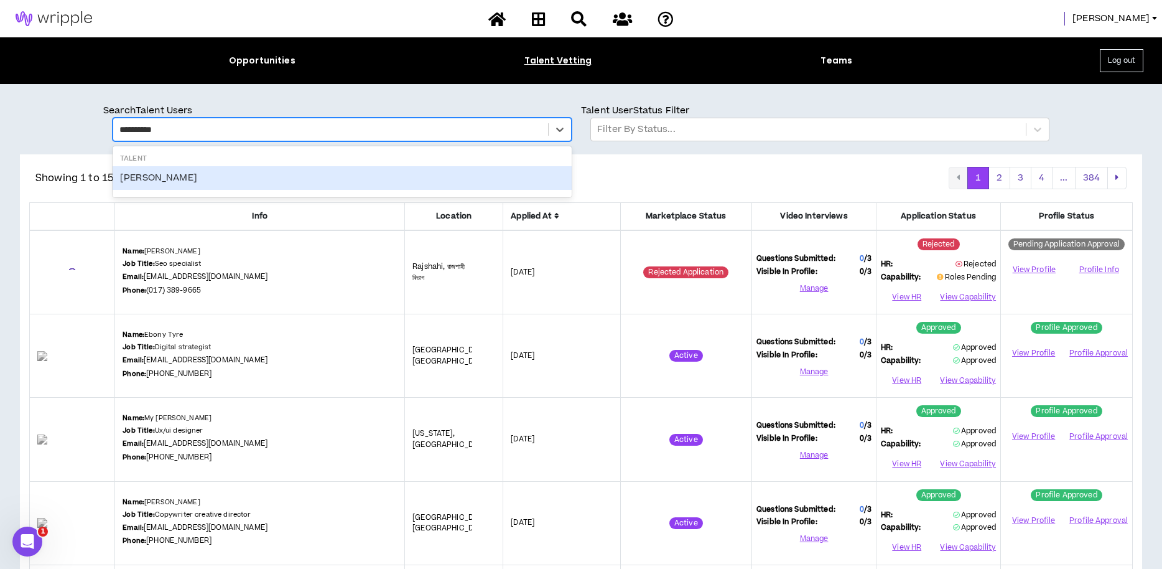
click at [134, 179] on div "CJ Martini" at bounding box center [342, 178] width 459 height 24
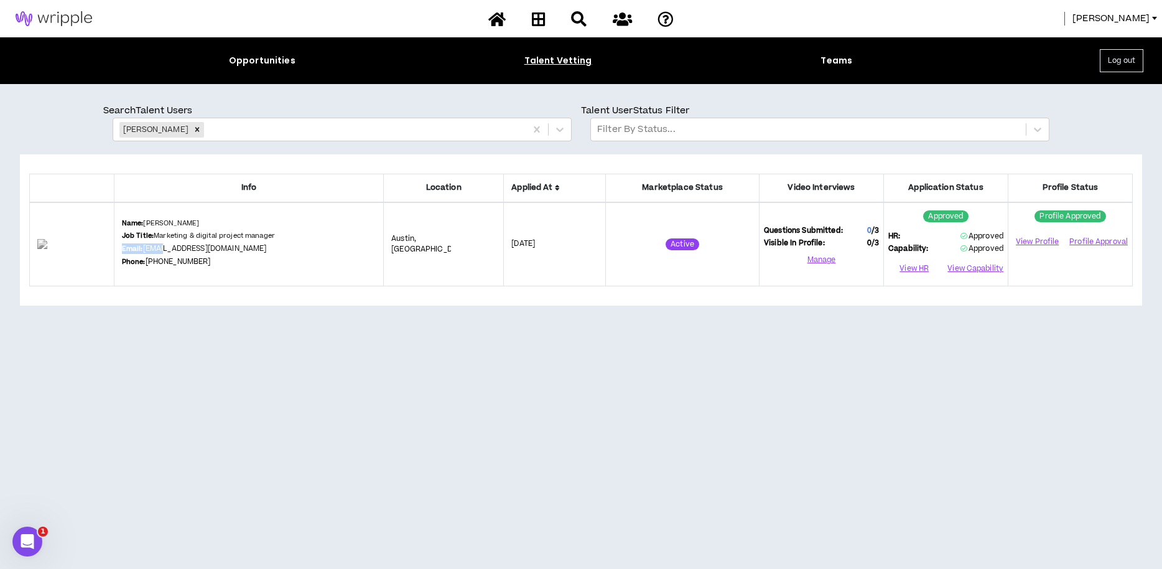
drag, startPoint x: 227, startPoint y: 248, endPoint x: 183, endPoint y: 249, distance: 44.2
click at [182, 249] on div "Name: CJ Martini Job Title: Marketing & digital project manager Email: cj@cjmar…" at bounding box center [249, 244] width 254 height 52
click at [243, 250] on div "Name: CJ Martini Job Title: Marketing & digital project manager Email: cj@cjmar…" at bounding box center [249, 244] width 254 height 52
drag, startPoint x: 239, startPoint y: 249, endPoint x: 167, endPoint y: 252, distance: 71.6
click at [191, 250] on div "Name: CJ Martini Job Title: Marketing & digital project manager Email: cj@cjmar…" at bounding box center [249, 244] width 254 height 52
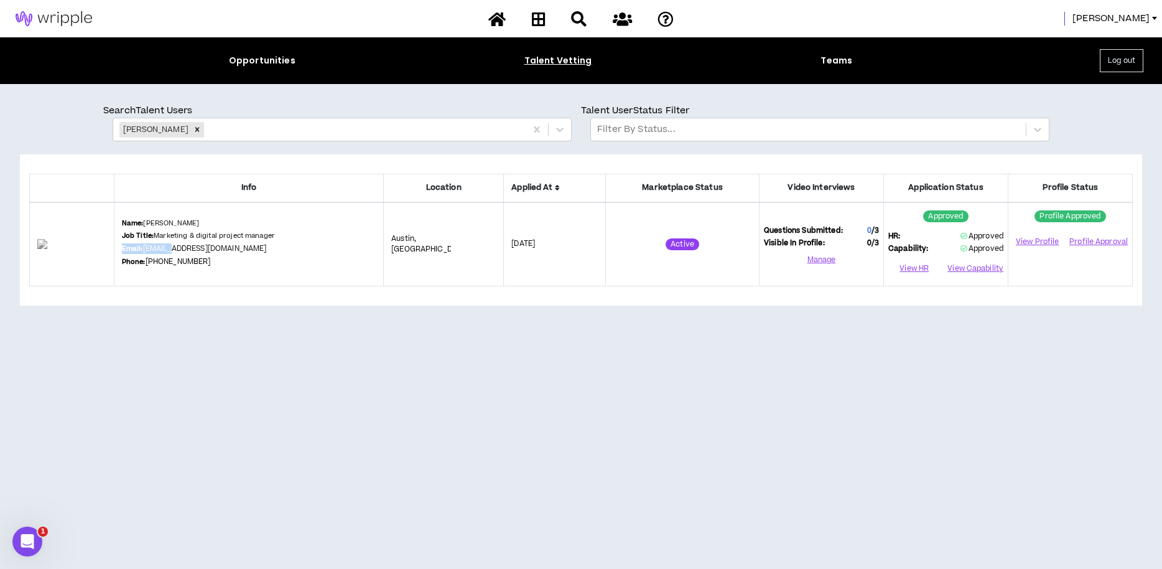
click at [164, 250] on link "cj@cjmartini.me" at bounding box center [205, 248] width 124 height 11
click at [198, 294] on div "Info Location Applied At Marketplace Status Video Interviews Application Status…" at bounding box center [581, 229] width 1122 height 151
drag, startPoint x: 239, startPoint y: 250, endPoint x: 223, endPoint y: 249, distance: 15.6
click at [223, 249] on div "Name: CJ Martini Job Title: Marketing & digital project manager Email: cj@cjmar…" at bounding box center [249, 244] width 254 height 52
copy div "Email: cj@cjmartini.me"
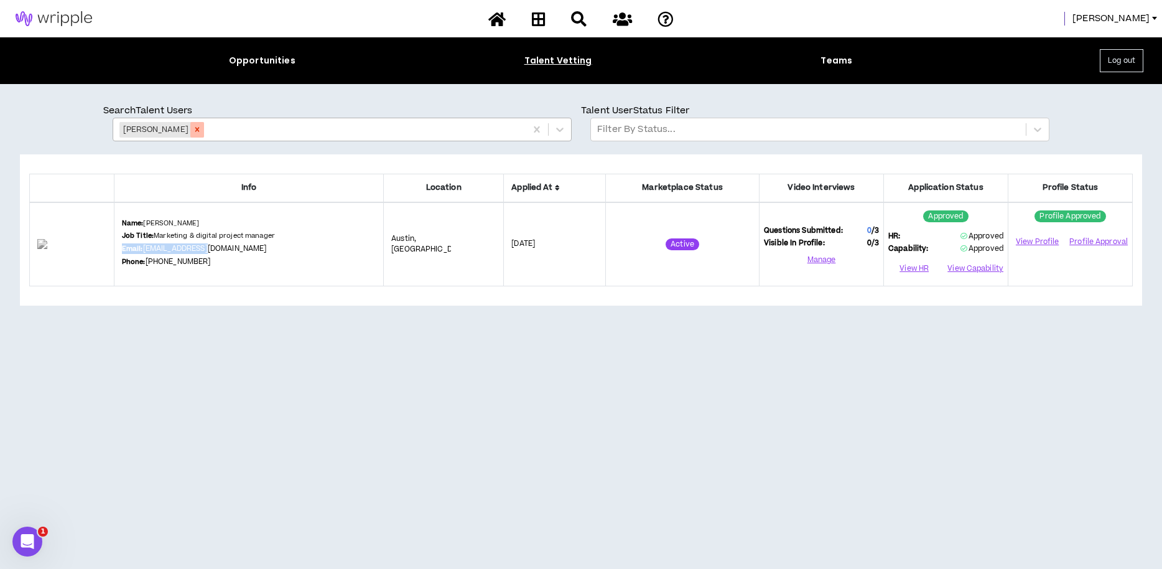
click at [193, 126] on icon "Remove CJ Martini" at bounding box center [197, 129] width 9 height 9
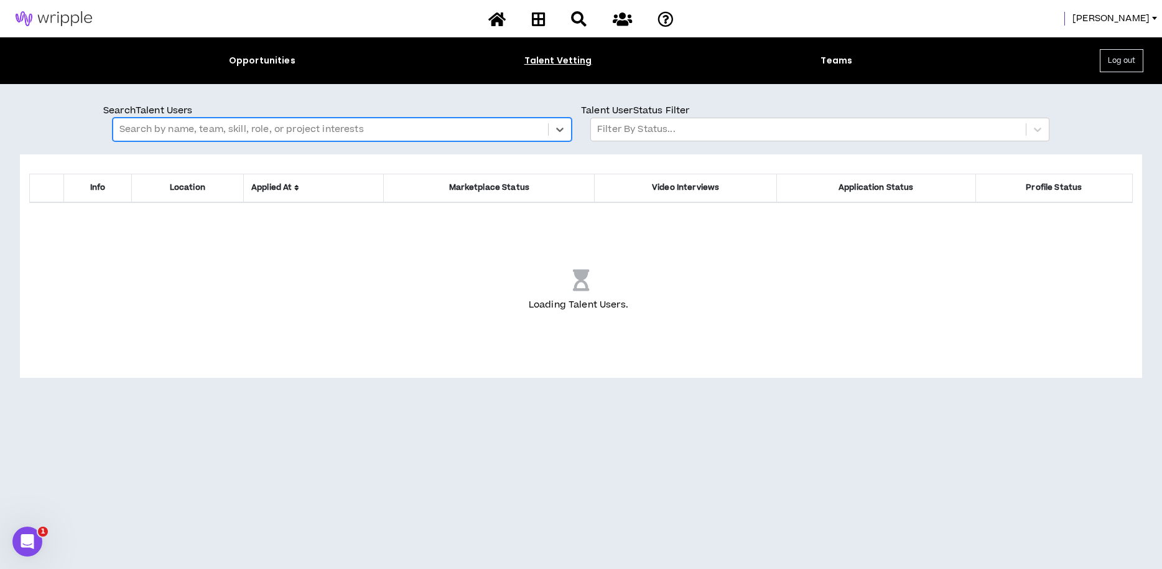
click at [178, 127] on div at bounding box center [330, 129] width 422 height 16
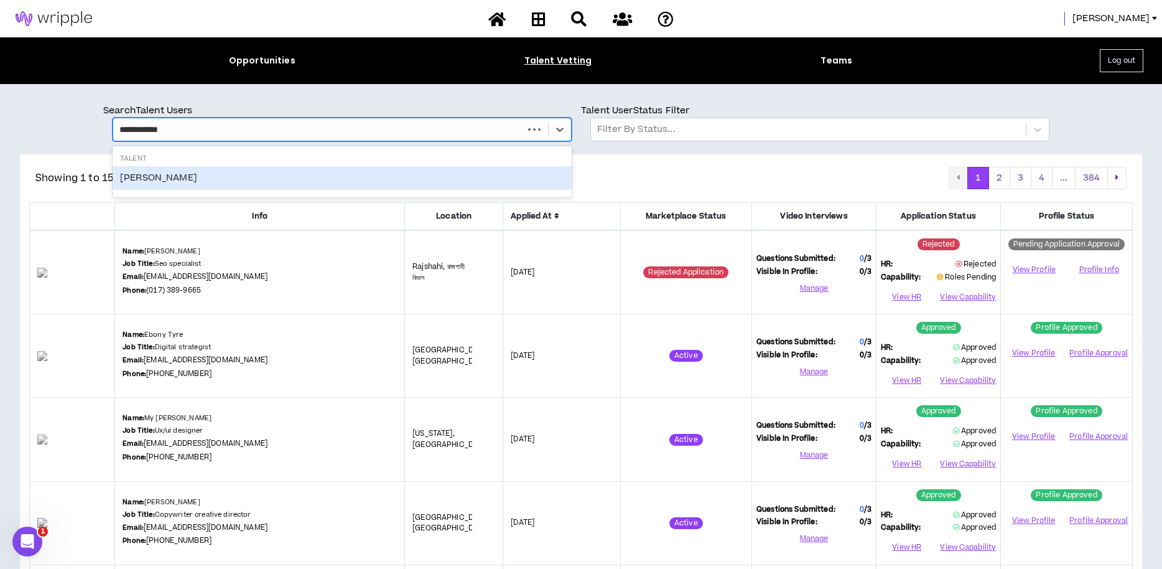
type input "**********"
click at [151, 175] on div "geoff courbis" at bounding box center [342, 178] width 459 height 24
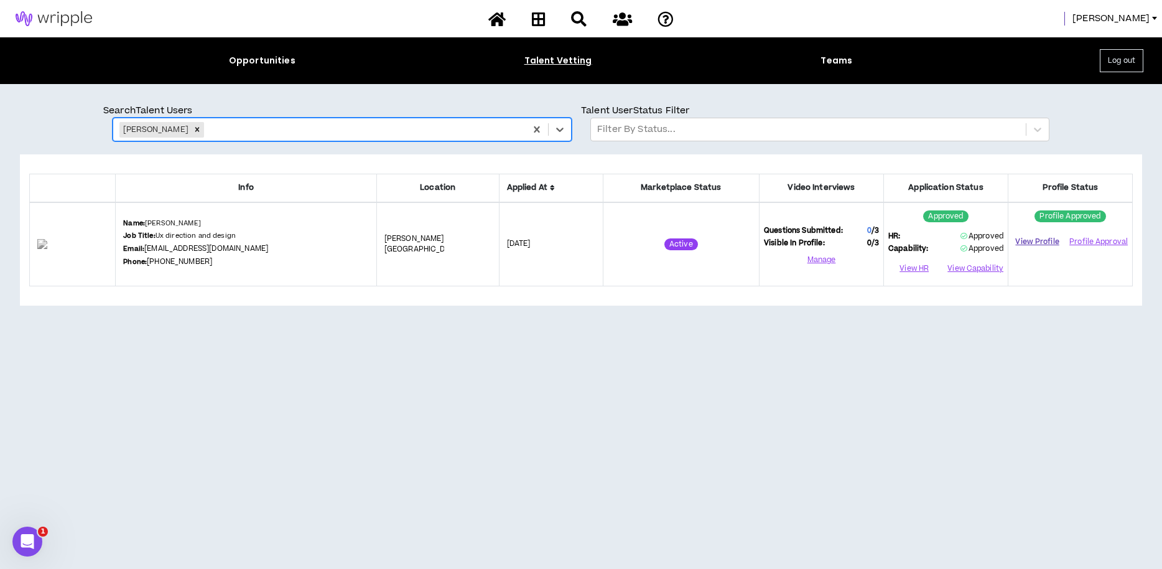
click at [1030, 239] on link "View Profile" at bounding box center [1037, 242] width 49 height 22
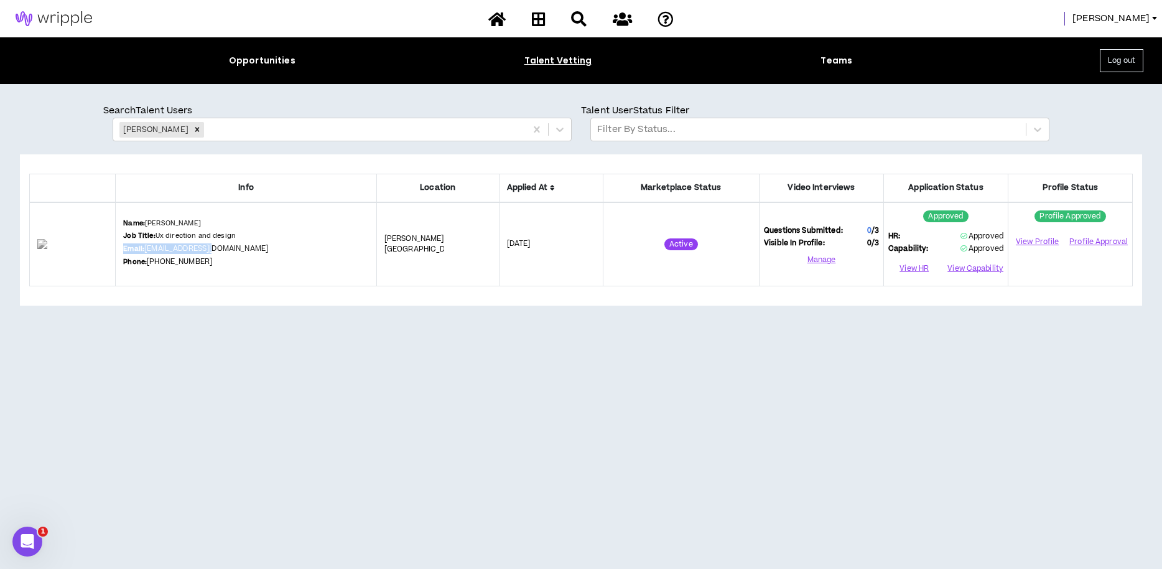
drag, startPoint x: 272, startPoint y: 249, endPoint x: 241, endPoint y: 248, distance: 30.5
click at [241, 248] on div "Name: geoff courbis Job Title: Ux direction and design Email: work@duolupo.com …" at bounding box center [245, 244] width 245 height 52
copy div "Email: work@duolupo.com"
